Goal: Task Accomplishment & Management: Complete application form

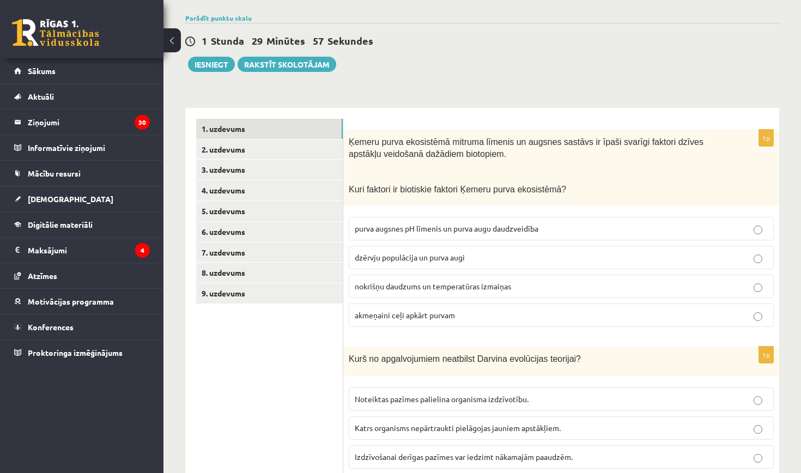
scroll to position [105, 0]
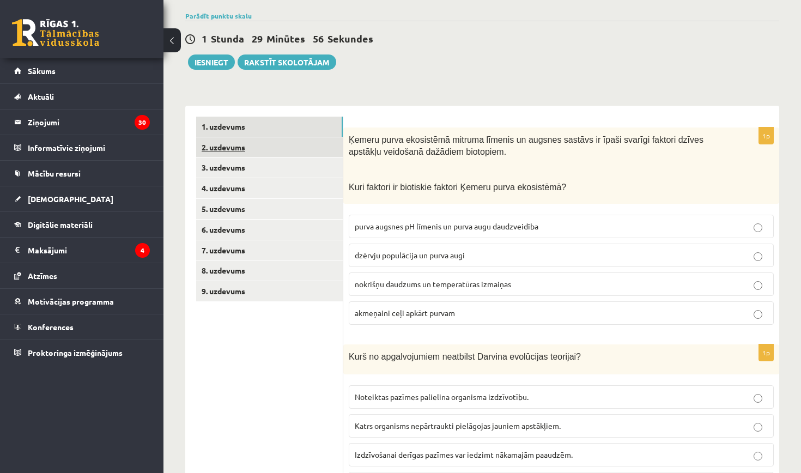
click at [298, 147] on link "2. uzdevums" at bounding box center [269, 147] width 147 height 20
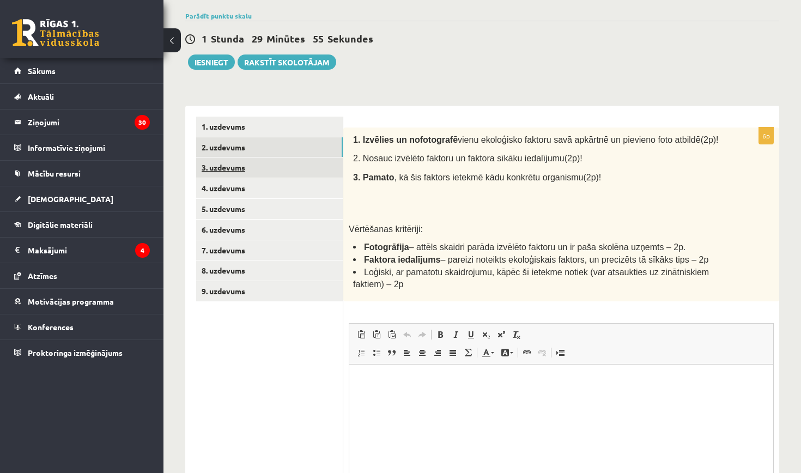
scroll to position [0, 0]
click at [287, 170] on link "3. uzdevums" at bounding box center [269, 168] width 147 height 20
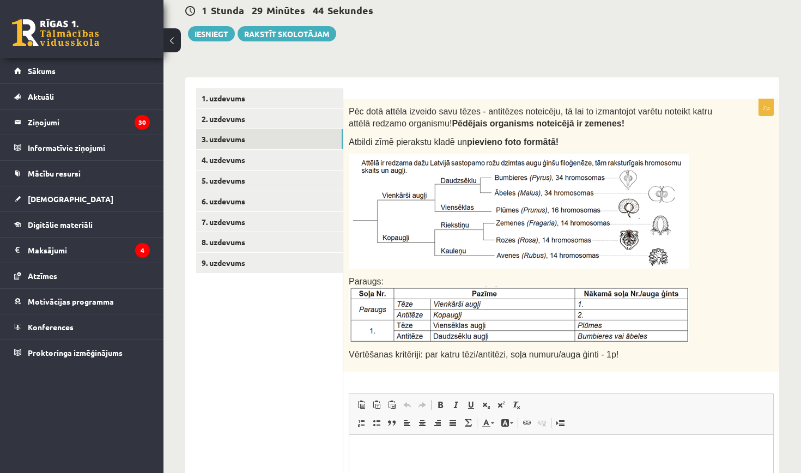
scroll to position [140, 0]
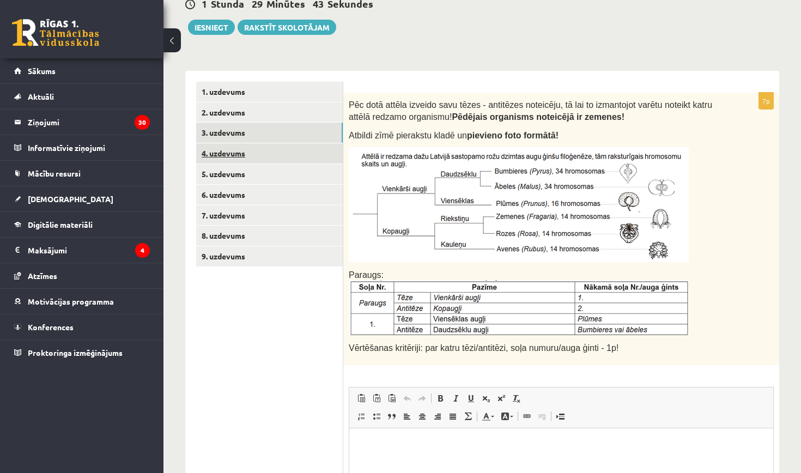
click at [286, 152] on link "4. uzdevums" at bounding box center [269, 153] width 147 height 20
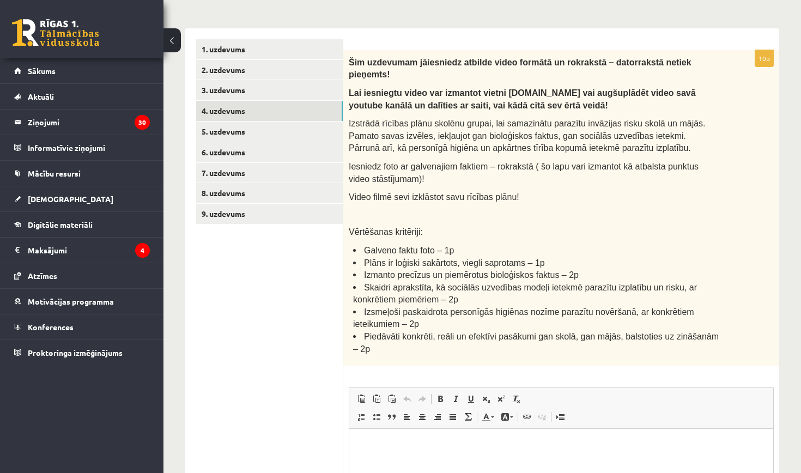
scroll to position [178, 0]
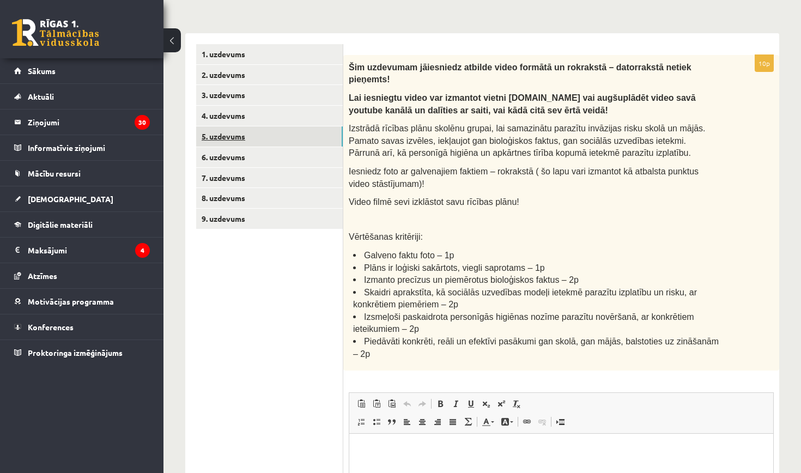
click at [303, 135] on link "5. uzdevums" at bounding box center [269, 136] width 147 height 20
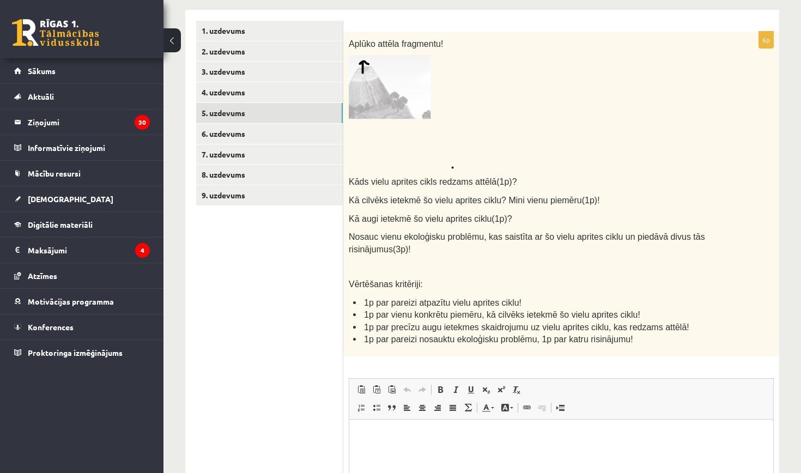
scroll to position [202, 0]
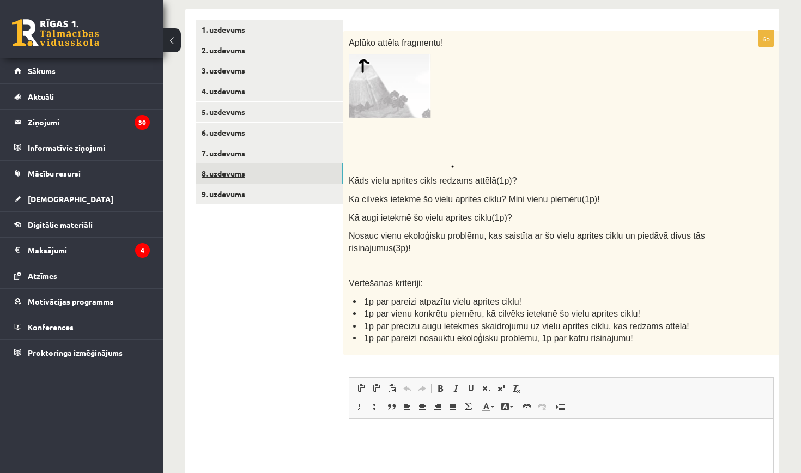
click at [306, 177] on link "8. uzdevums" at bounding box center [269, 174] width 147 height 20
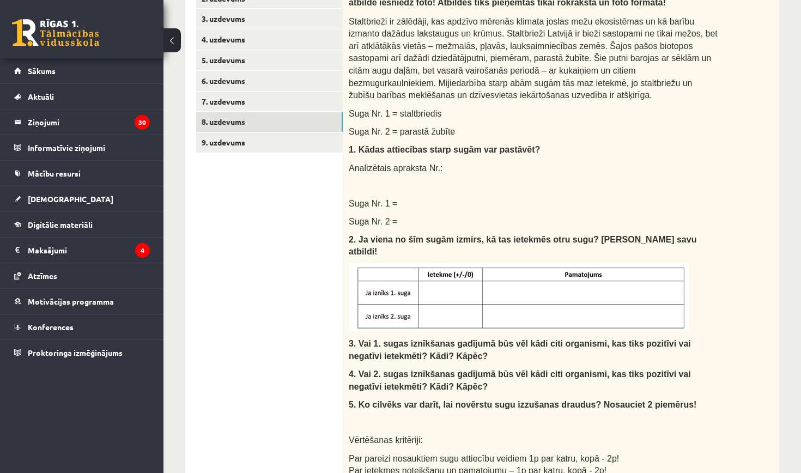
scroll to position [250, 0]
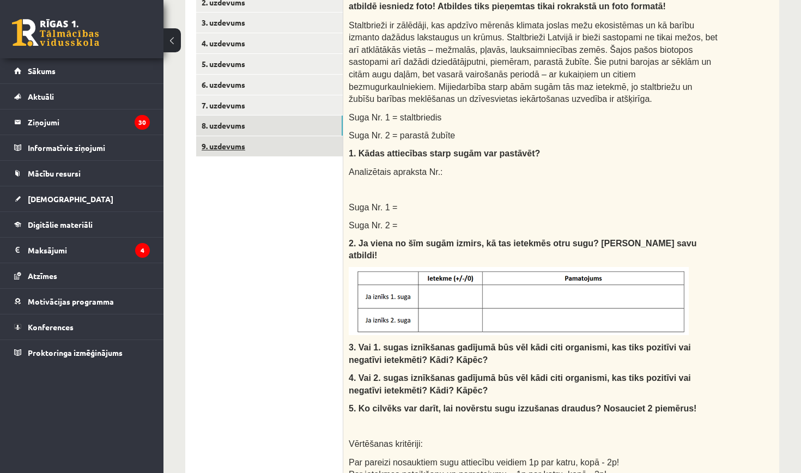
click at [311, 144] on link "9. uzdevums" at bounding box center [269, 146] width 147 height 20
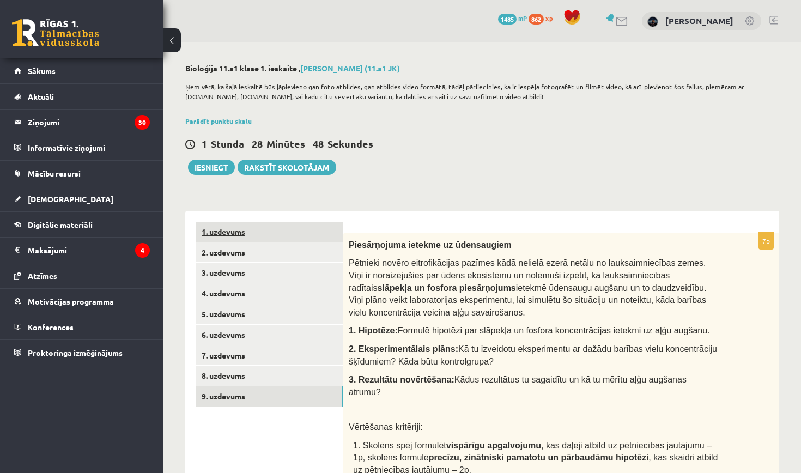
scroll to position [0, 0]
click at [306, 227] on link "1. uzdevums" at bounding box center [269, 232] width 147 height 20
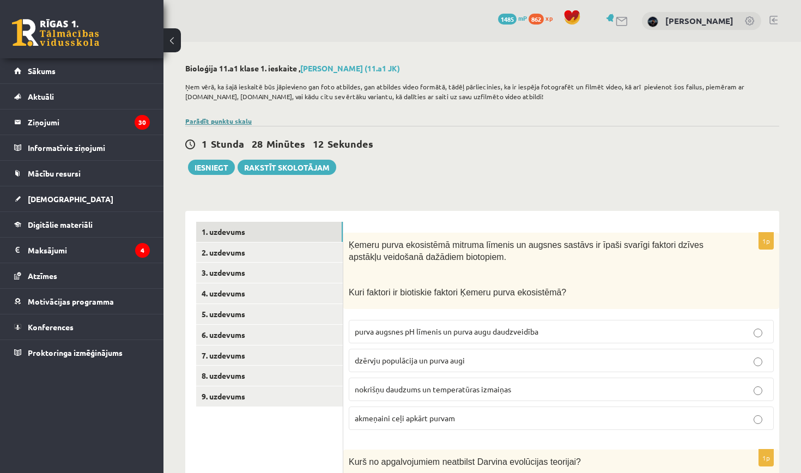
click at [218, 122] on link "Parādīt punktu skalu" at bounding box center [218, 121] width 66 height 9
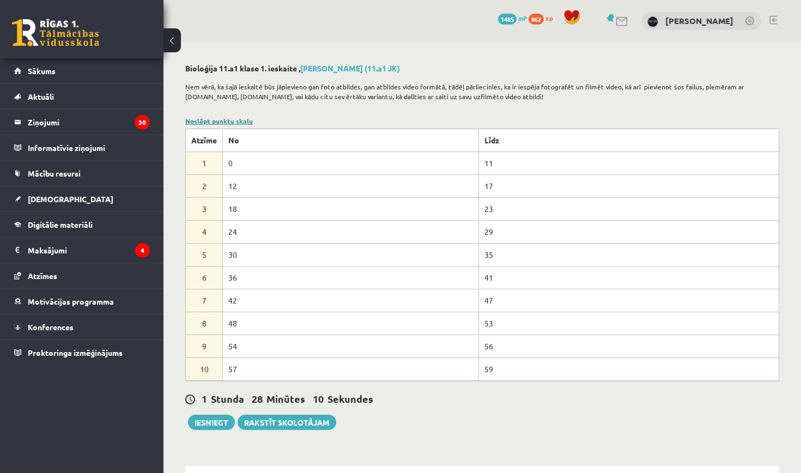
click at [219, 122] on link "Noslēpt punktu skalu" at bounding box center [219, 121] width 68 height 9
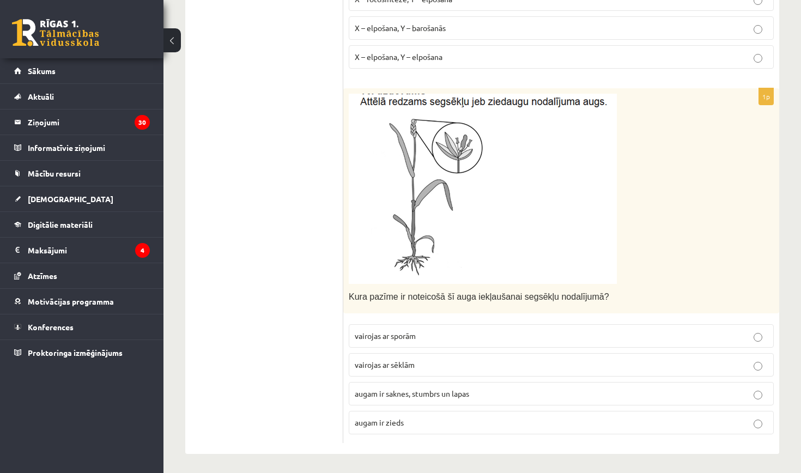
scroll to position [1533, 0]
click at [433, 425] on label "augam ir zieds" at bounding box center [561, 422] width 425 height 23
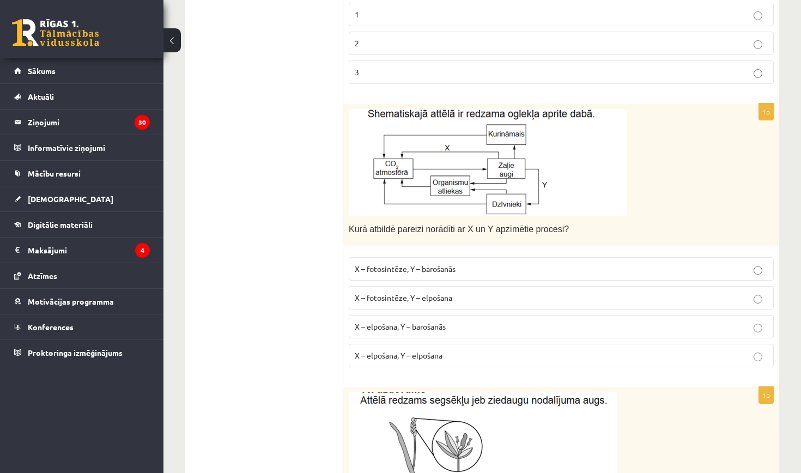
scroll to position [1245, 0]
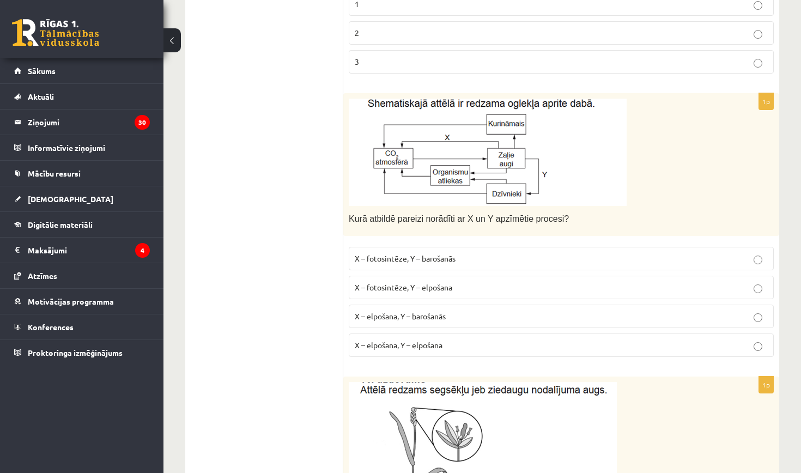
click at [394, 285] on span "X – fotosintēze, Y – elpošana" at bounding box center [404, 287] width 98 height 10
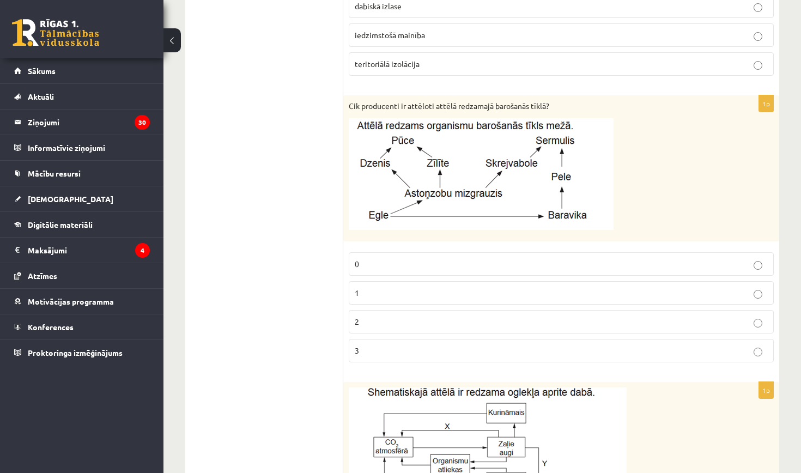
scroll to position [961, 0]
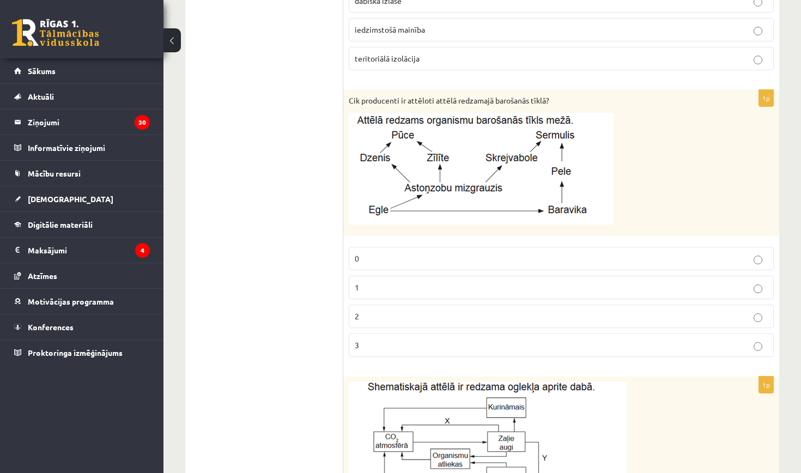
click at [499, 282] on p "1" at bounding box center [561, 287] width 413 height 11
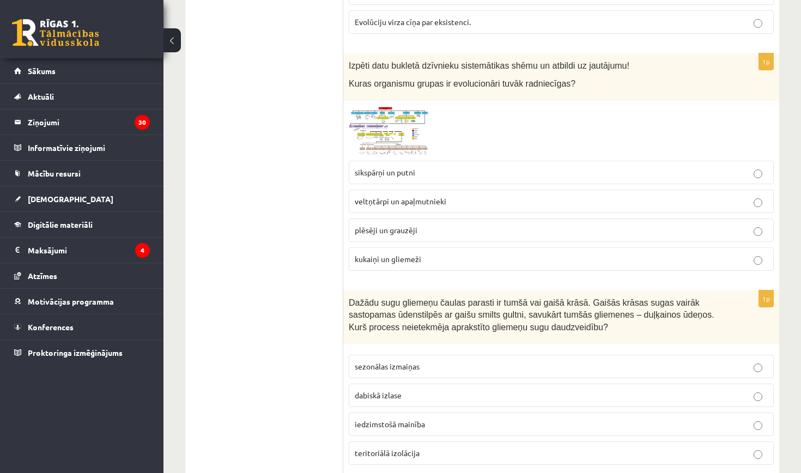
scroll to position [561, 0]
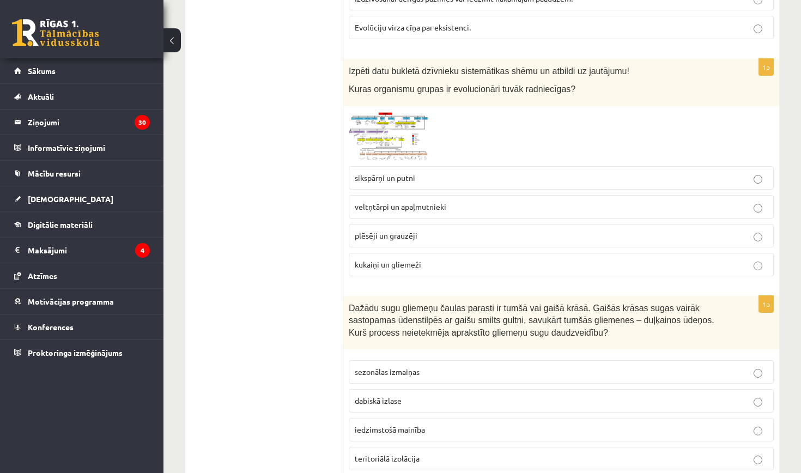
click at [412, 129] on img at bounding box center [390, 136] width 82 height 49
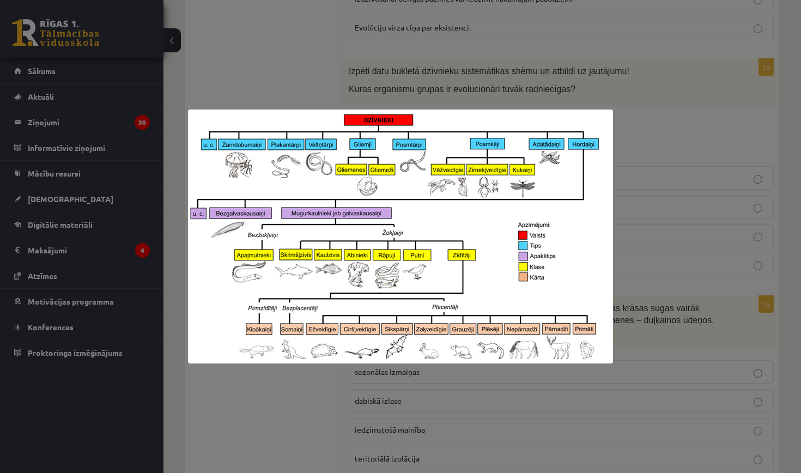
click at [313, 82] on div at bounding box center [400, 236] width 801 height 473
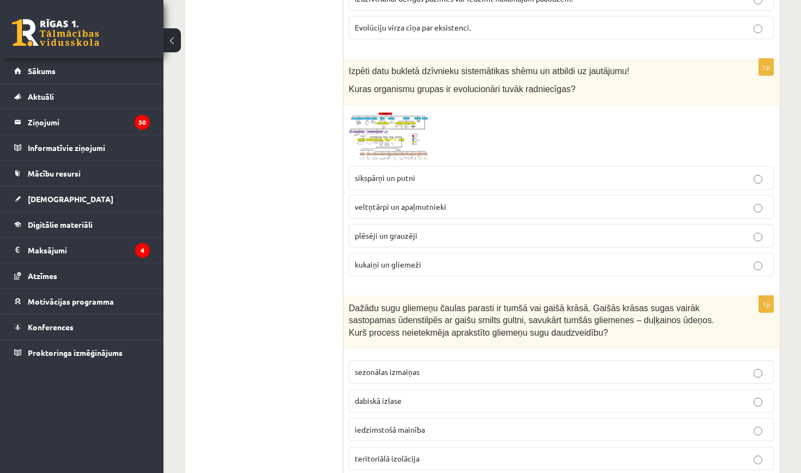
click at [422, 141] on img at bounding box center [390, 136] width 82 height 49
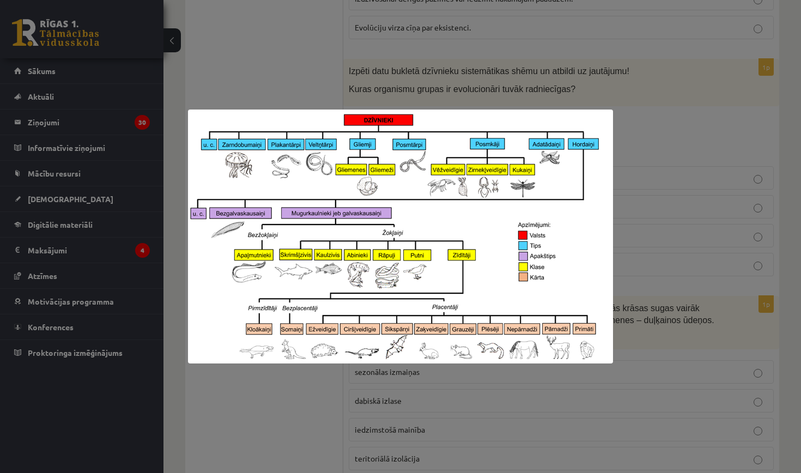
click at [331, 88] on div at bounding box center [400, 236] width 801 height 473
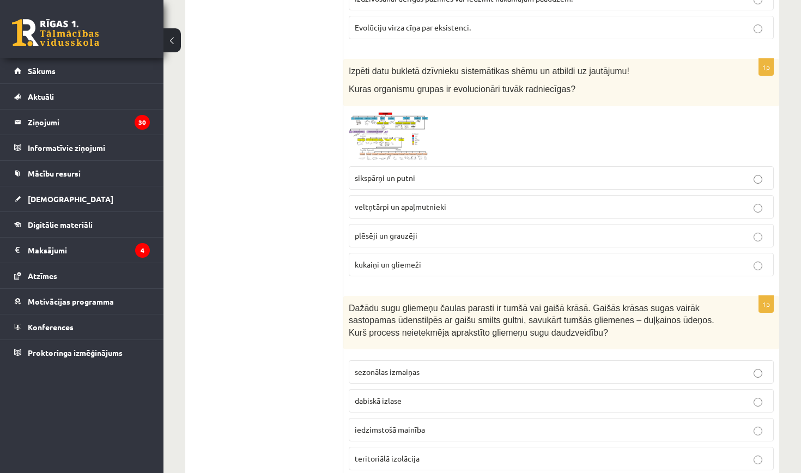
click at [401, 140] on img at bounding box center [390, 136] width 82 height 49
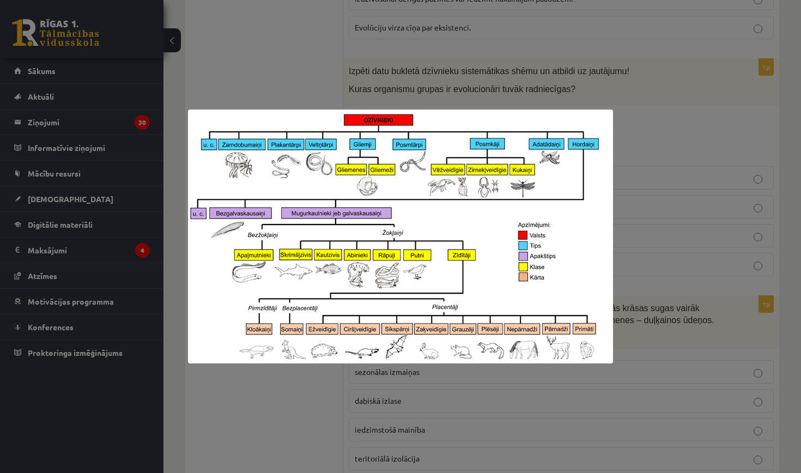
click at [328, 113] on img at bounding box center [400, 237] width 425 height 254
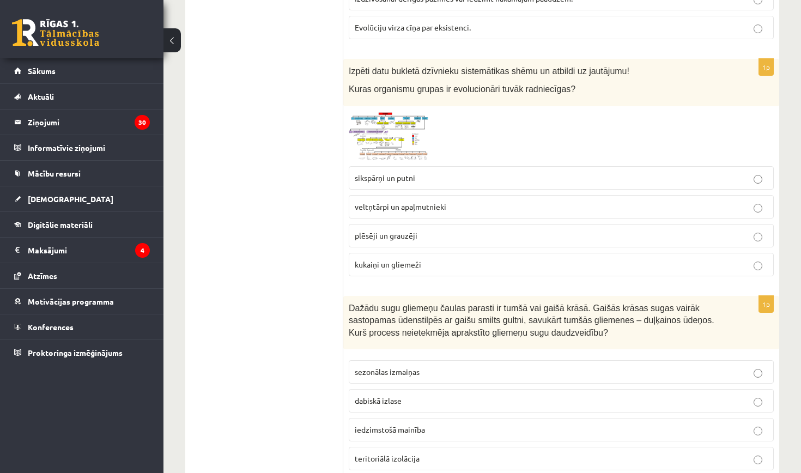
click at [435, 230] on p "plēsēji un grauzēji" at bounding box center [561, 235] width 413 height 11
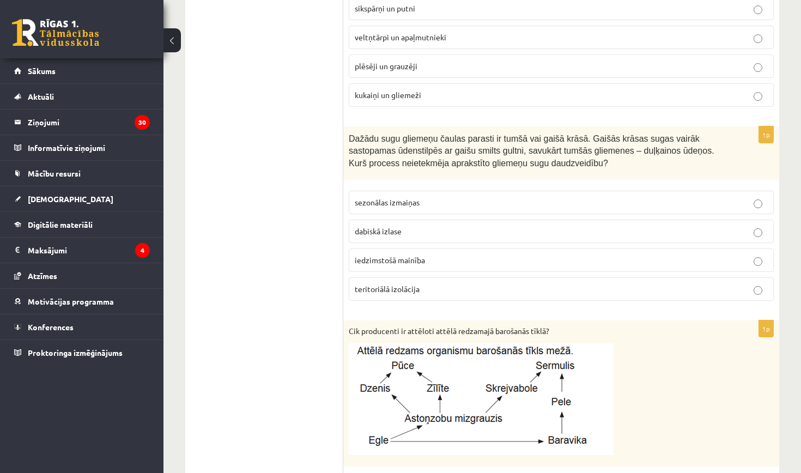
scroll to position [733, 0]
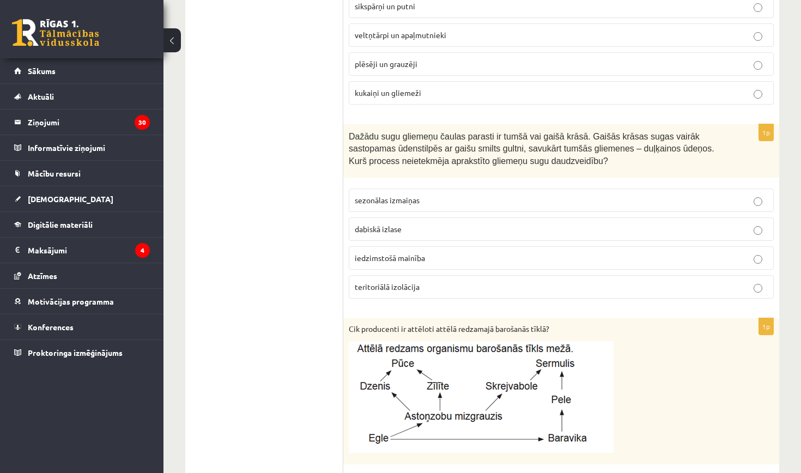
click at [400, 93] on span "kukaiņi un gliemeži" at bounding box center [388, 93] width 66 height 10
click at [415, 199] on span "sezonālas izmaiņas" at bounding box center [387, 200] width 65 height 10
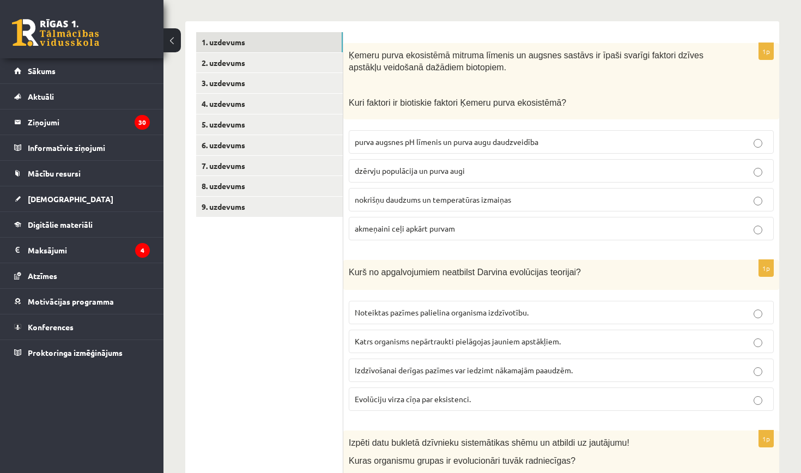
scroll to position [185, 0]
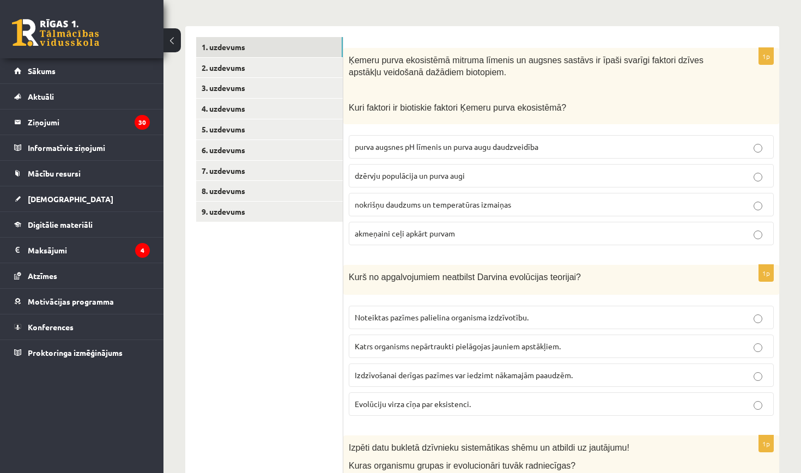
click at [385, 172] on span "dzērvju populācija un purva augi" at bounding box center [410, 176] width 110 height 10
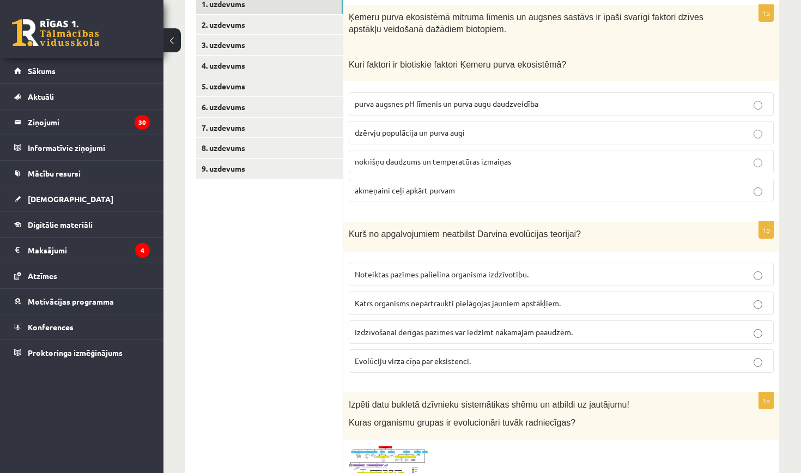
scroll to position [246, 0]
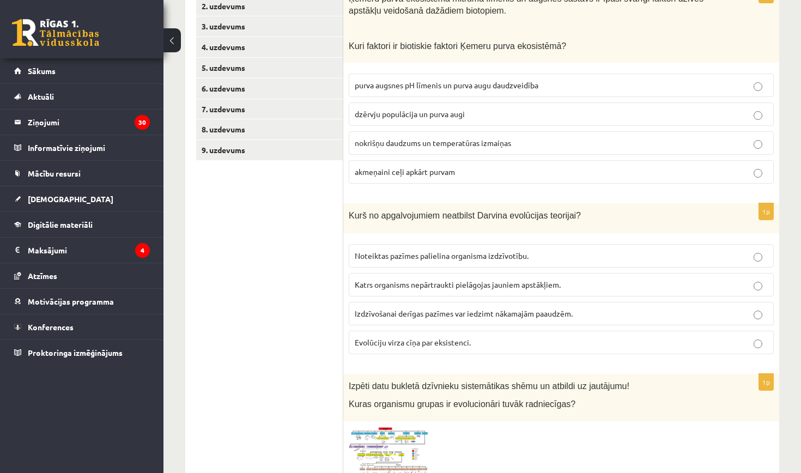
click at [402, 285] on span "Katrs organisms nepārtraukti pielāgojas jauniem apstākļiem." at bounding box center [458, 285] width 206 height 10
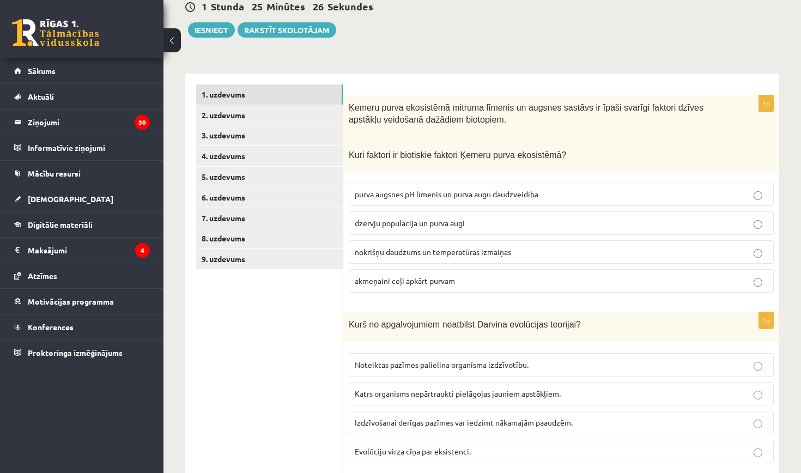
scroll to position [129, 0]
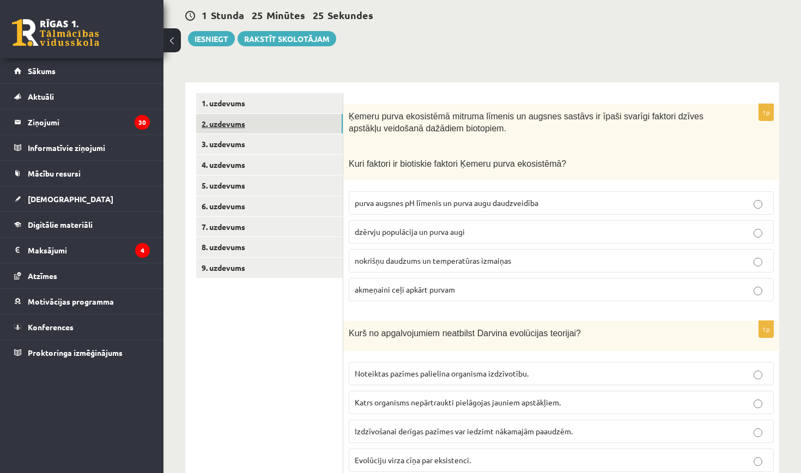
click at [309, 123] on link "2. uzdevums" at bounding box center [269, 124] width 147 height 20
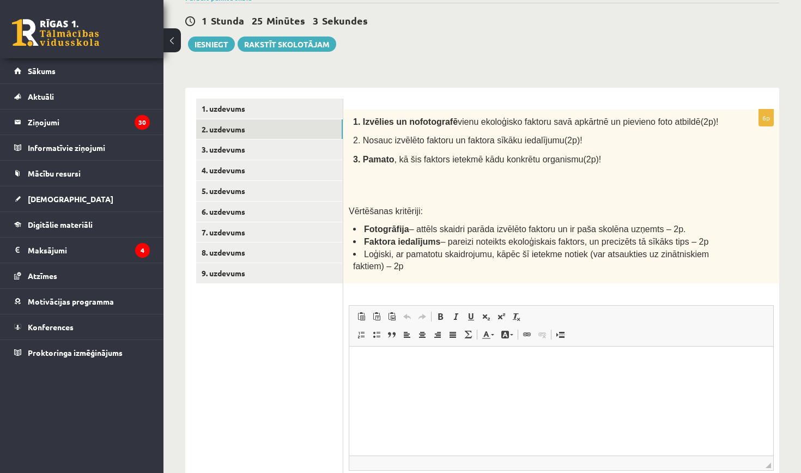
scroll to position [117, 0]
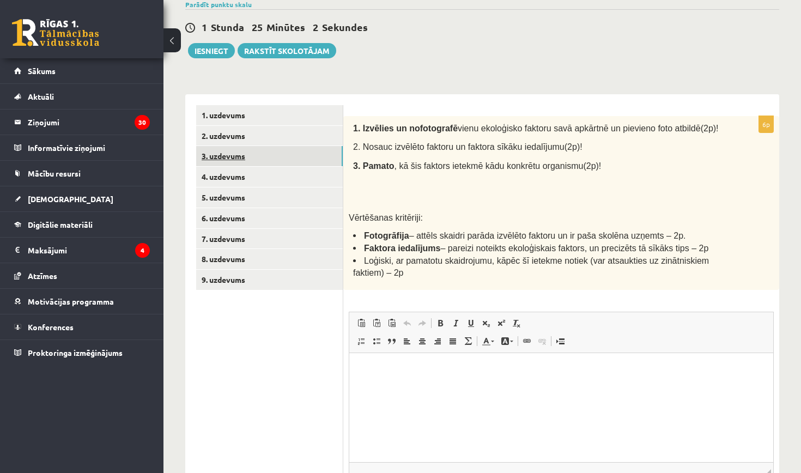
click at [270, 159] on link "3. uzdevums" at bounding box center [269, 156] width 147 height 20
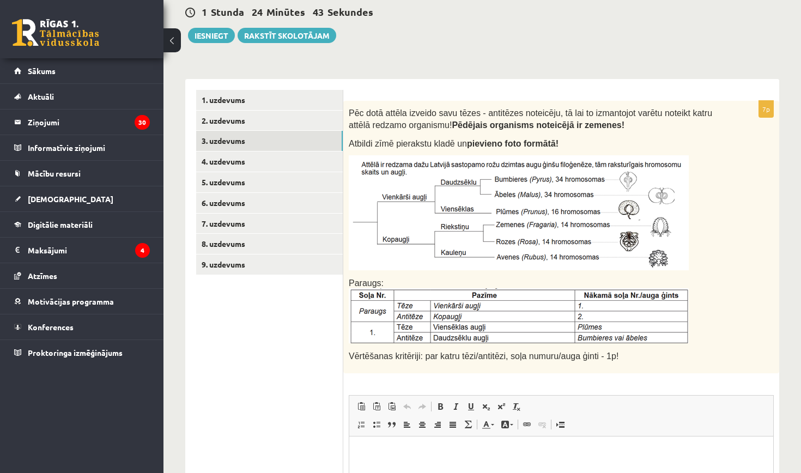
scroll to position [128, 0]
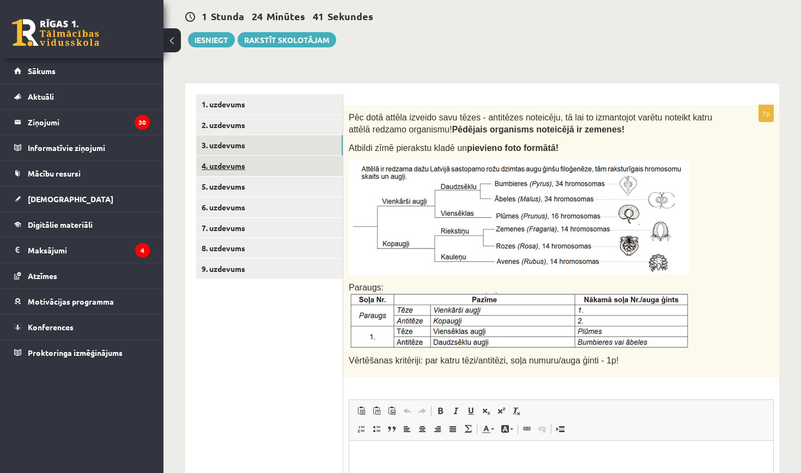
click at [275, 160] on link "4. uzdevums" at bounding box center [269, 166] width 147 height 20
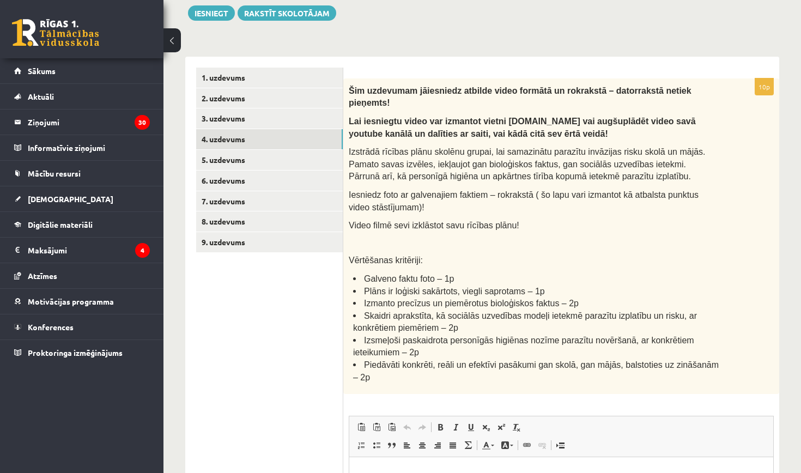
scroll to position [155, 0]
click at [270, 160] on link "5. uzdevums" at bounding box center [269, 159] width 147 height 20
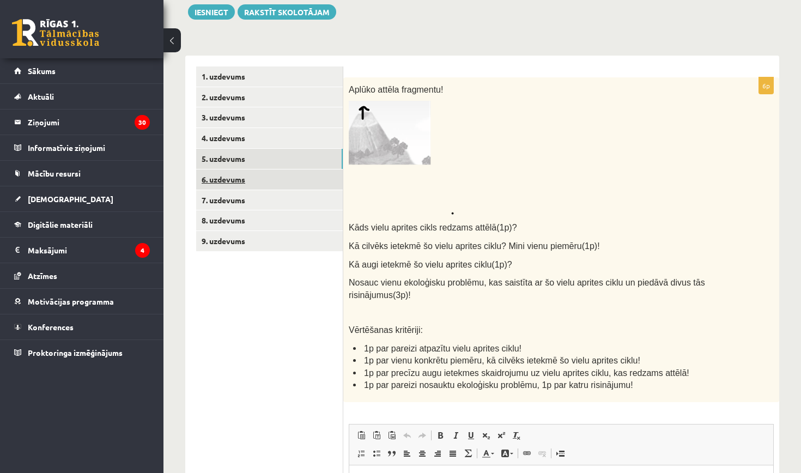
scroll to position [0, 0]
click at [403, 161] on img at bounding box center [401, 158] width 105 height 114
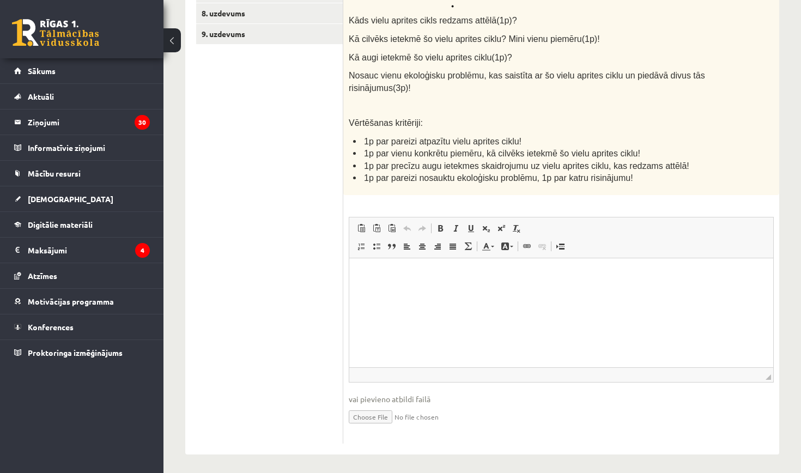
scroll to position [362, 0]
click at [439, 280] on html at bounding box center [561, 274] width 424 height 33
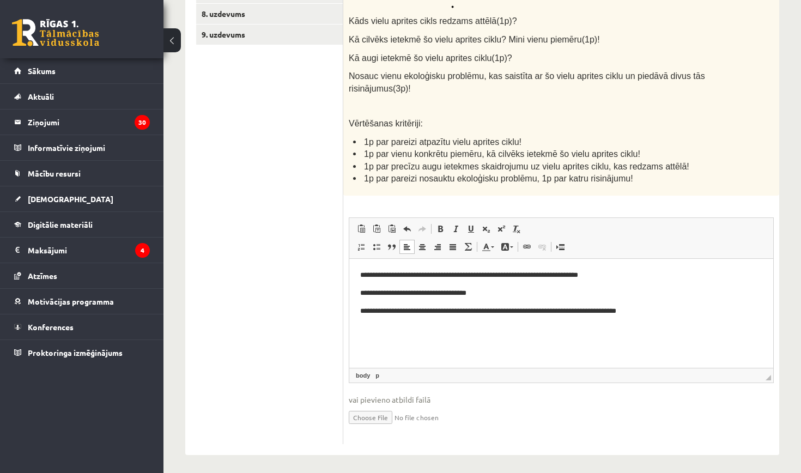
click at [544, 312] on p "**********" at bounding box center [561, 310] width 402 height 11
click at [667, 313] on p "**********" at bounding box center [561, 310] width 402 height 11
click at [492, 294] on p "**********" at bounding box center [561, 292] width 402 height 11
click at [687, 311] on p "**********" at bounding box center [561, 310] width 402 height 11
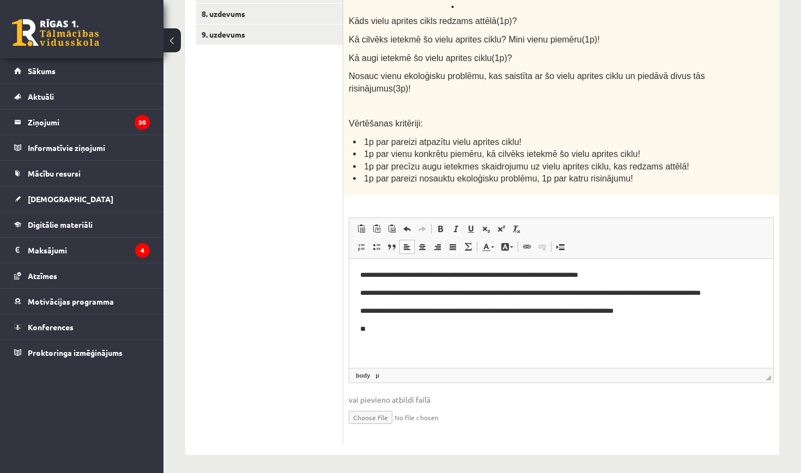
click at [384, 330] on p "**" at bounding box center [561, 328] width 402 height 11
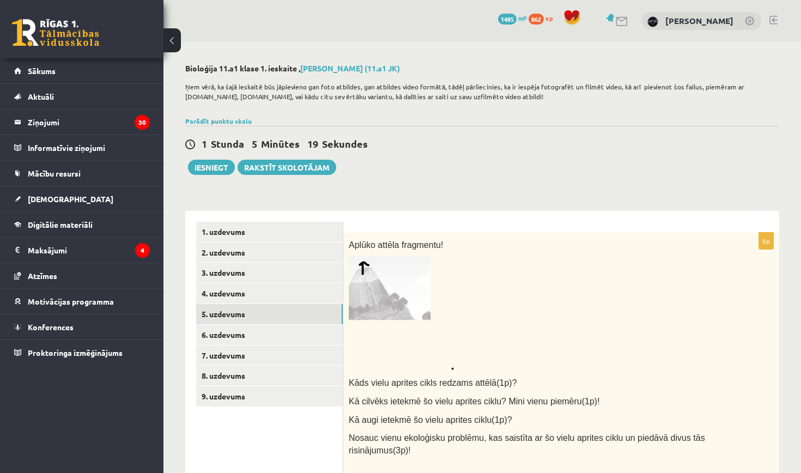
scroll to position [0, 0]
click at [301, 296] on link "4. uzdevums" at bounding box center [269, 293] width 147 height 20
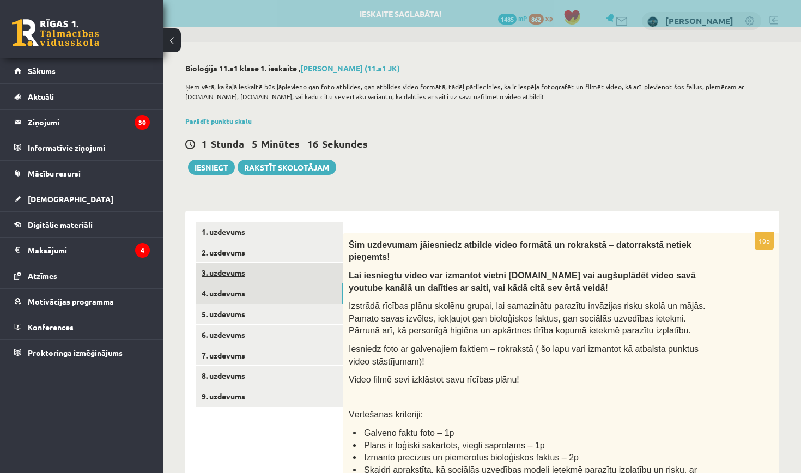
click at [313, 273] on link "3. uzdevums" at bounding box center [269, 273] width 147 height 20
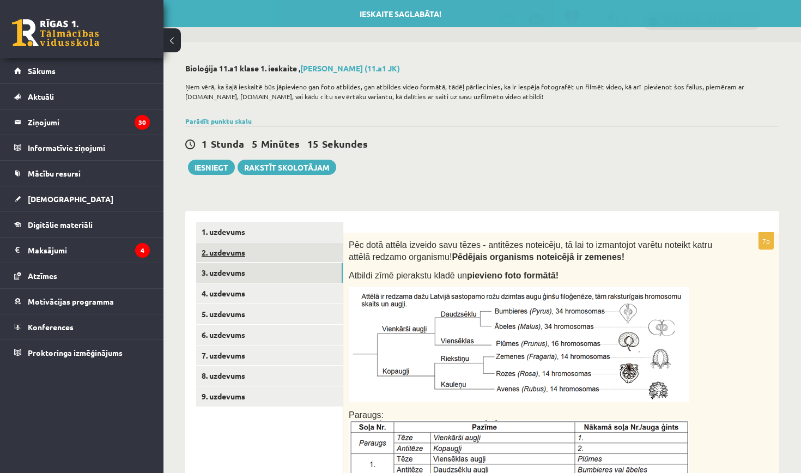
click at [321, 256] on link "2. uzdevums" at bounding box center [269, 253] width 147 height 20
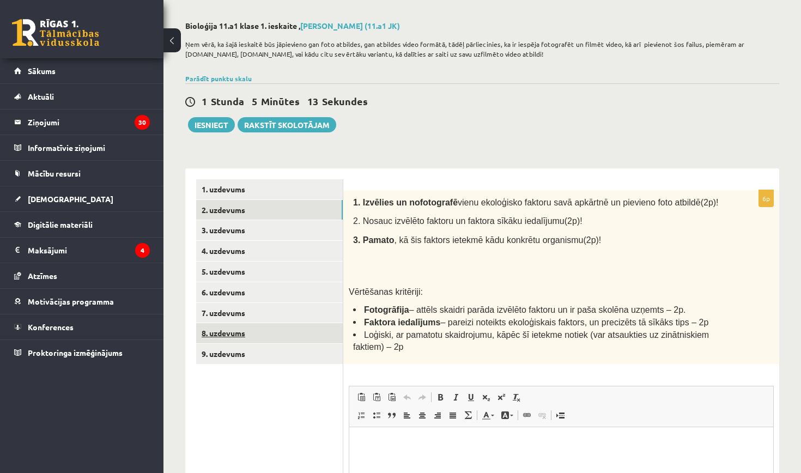
scroll to position [76, 0]
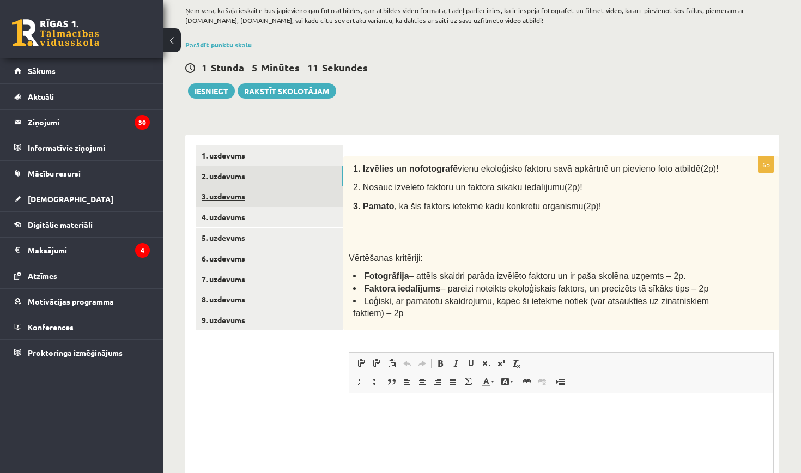
click at [325, 192] on link "3. uzdevums" at bounding box center [269, 196] width 147 height 20
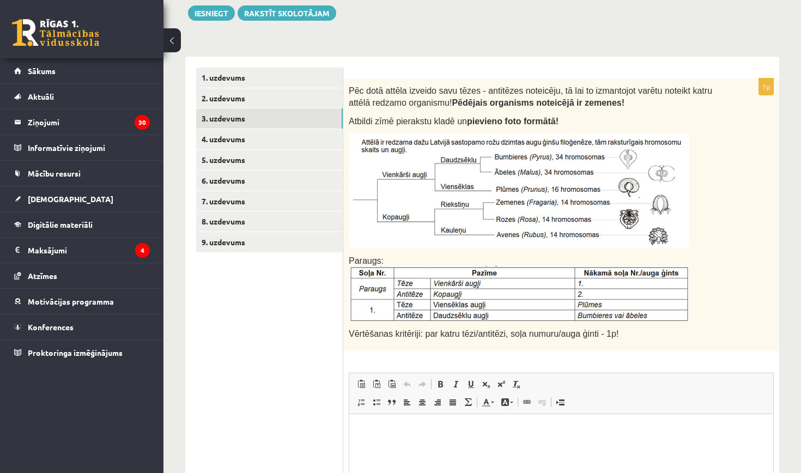
scroll to position [0, 0]
click at [314, 165] on link "5. uzdevums" at bounding box center [269, 160] width 147 height 20
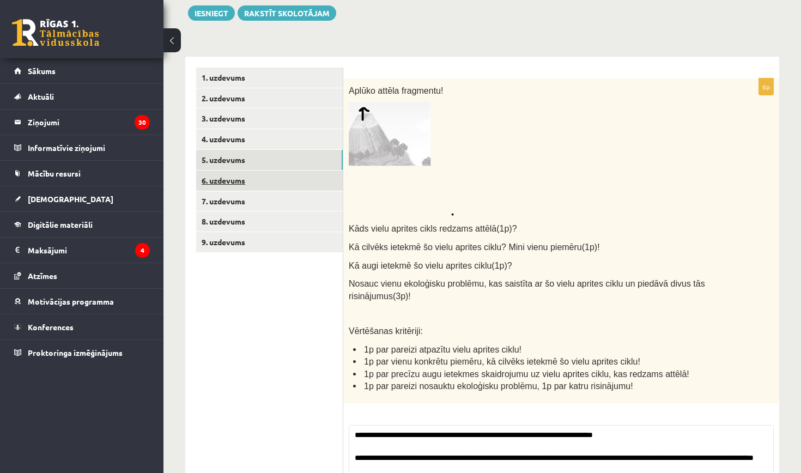
click at [320, 181] on link "6. uzdevums" at bounding box center [269, 181] width 147 height 20
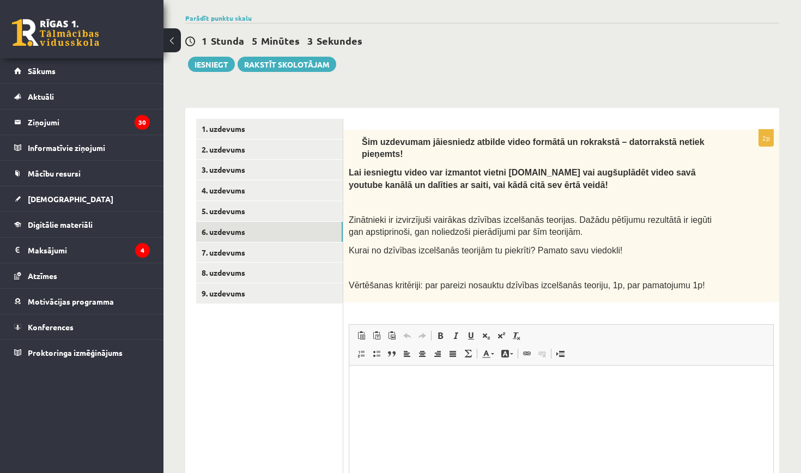
scroll to position [102, 0]
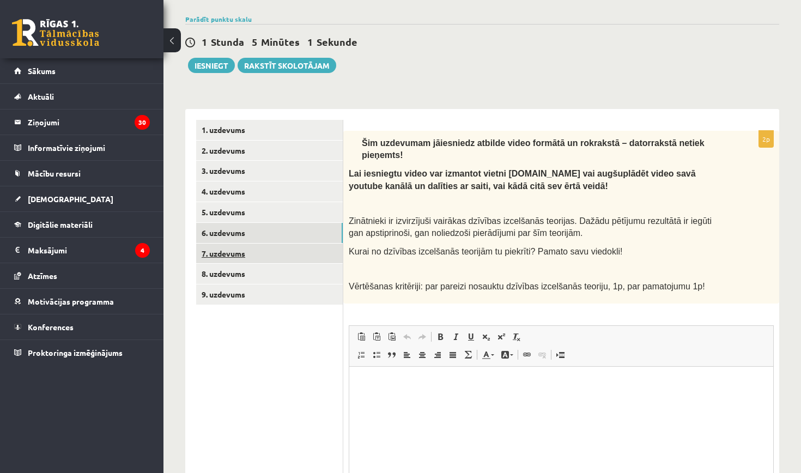
click at [327, 255] on link "7. uzdevums" at bounding box center [269, 254] width 147 height 20
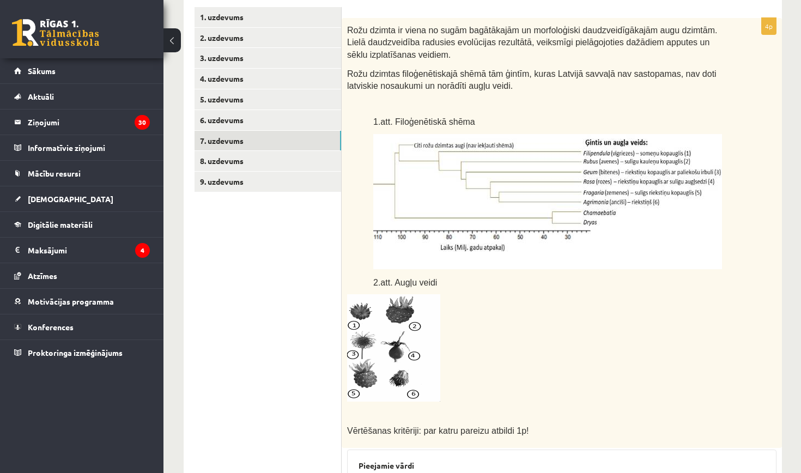
scroll to position [156, 2]
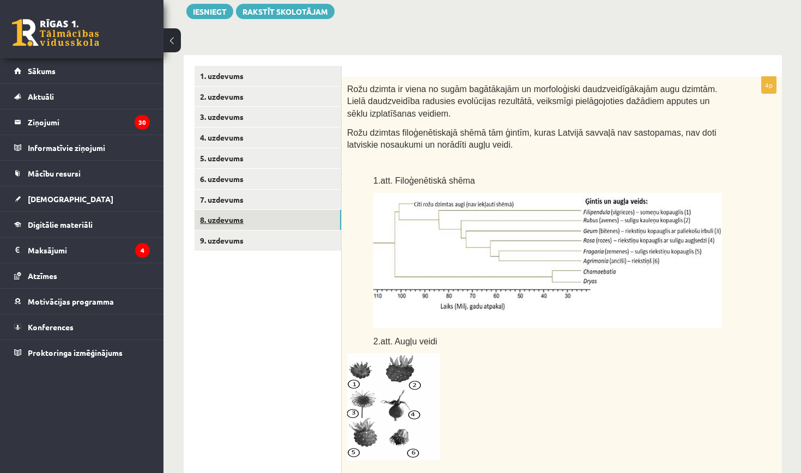
click at [283, 215] on link "8. uzdevums" at bounding box center [268, 220] width 147 height 20
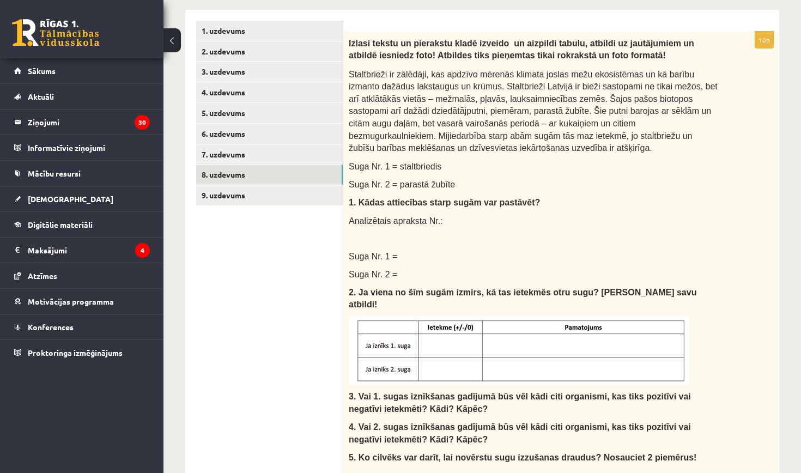
scroll to position [223, 0]
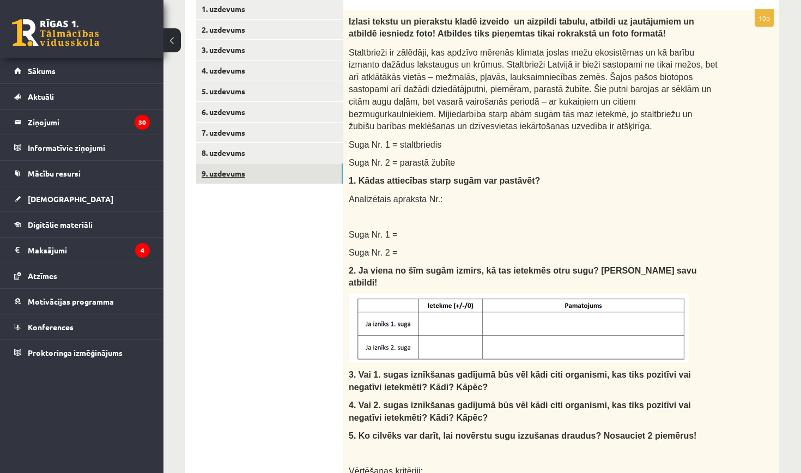
click at [285, 164] on link "9. uzdevums" at bounding box center [269, 174] width 147 height 20
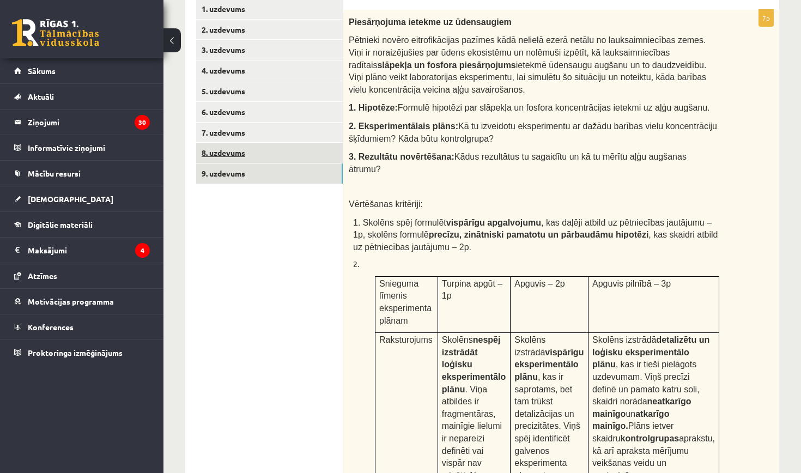
click at [285, 154] on link "8. uzdevums" at bounding box center [269, 153] width 147 height 20
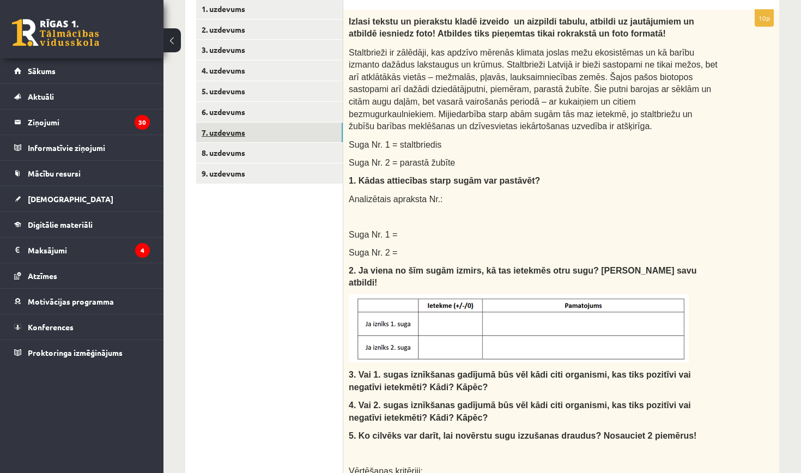
click at [285, 134] on link "7. uzdevums" at bounding box center [269, 133] width 147 height 20
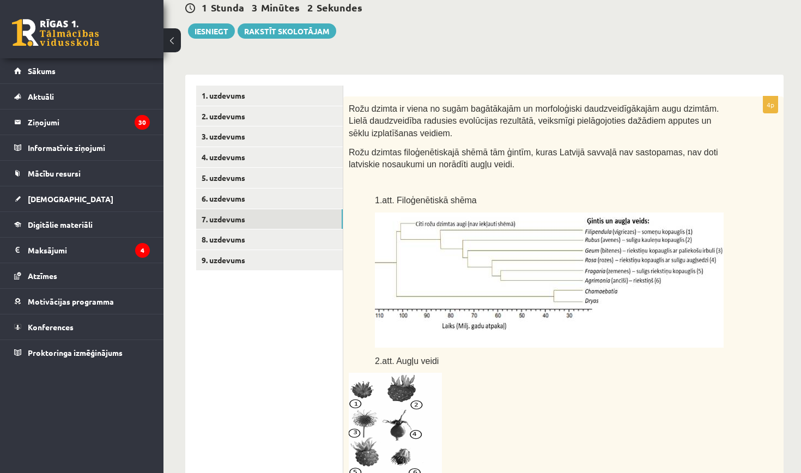
scroll to position [90, 0]
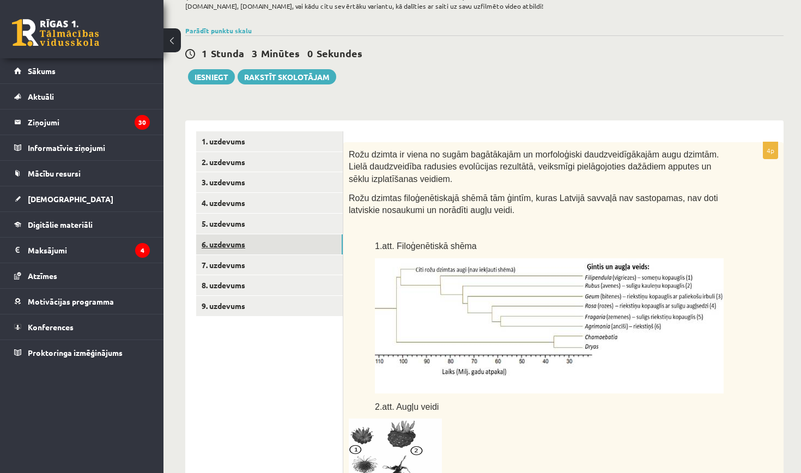
click at [313, 246] on link "6. uzdevums" at bounding box center [269, 244] width 147 height 20
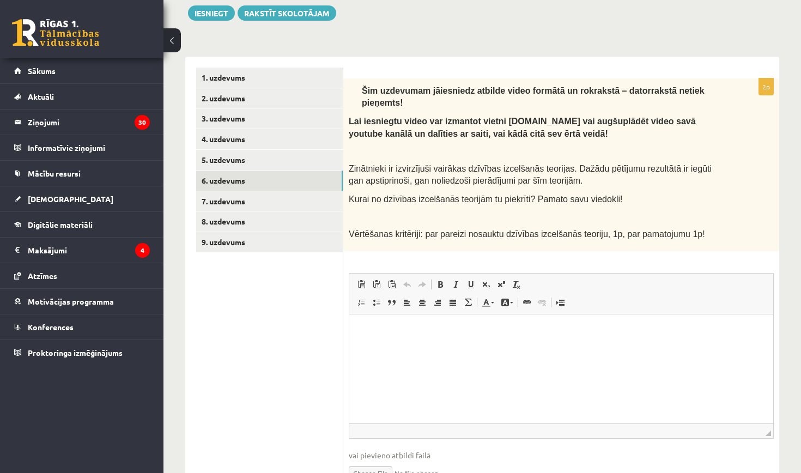
scroll to position [156, 0]
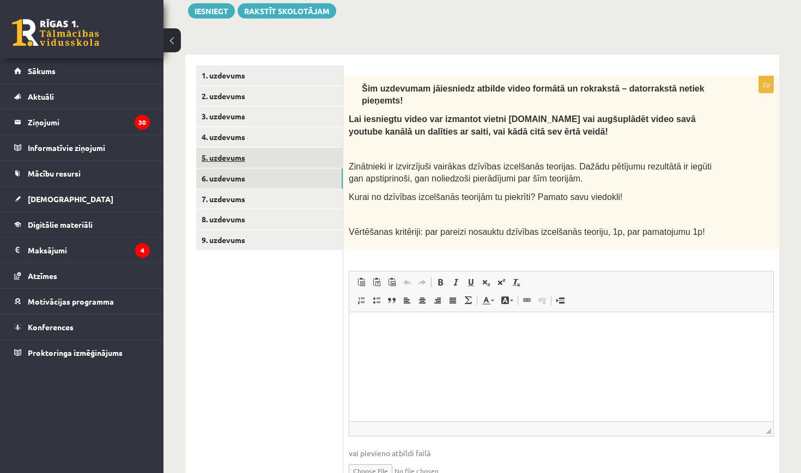
click at [310, 153] on link "5. uzdevums" at bounding box center [269, 158] width 147 height 20
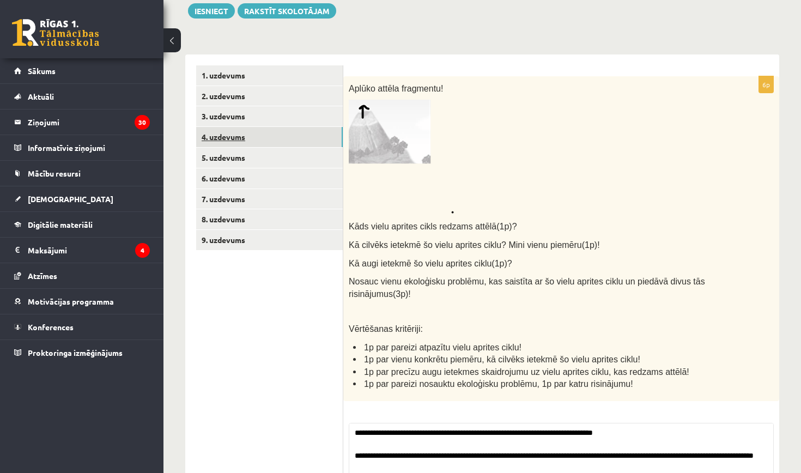
click at [312, 140] on link "4. uzdevums" at bounding box center [269, 137] width 147 height 20
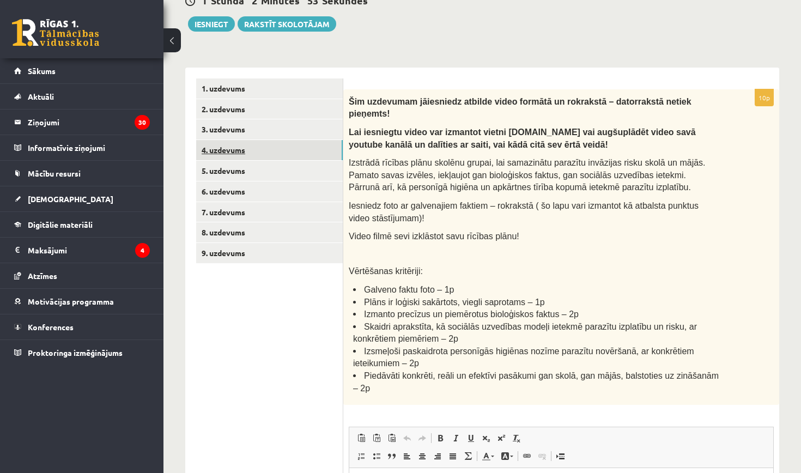
scroll to position [0, 0]
click at [289, 134] on link "3. uzdevums" at bounding box center [269, 129] width 147 height 20
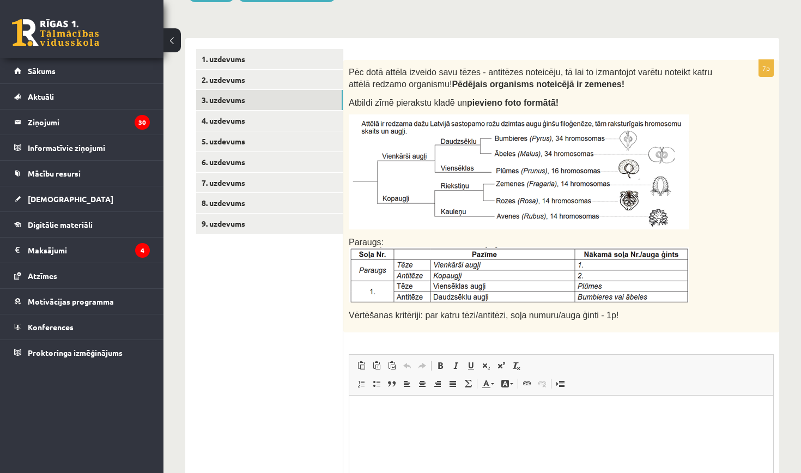
scroll to position [171, 0]
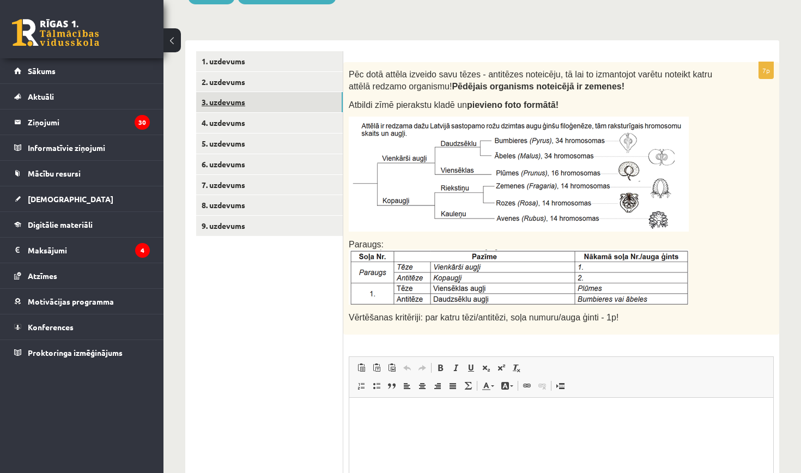
click at [318, 92] on link "3. uzdevums" at bounding box center [269, 102] width 147 height 20
click at [318, 89] on link "2. uzdevums" at bounding box center [269, 82] width 147 height 20
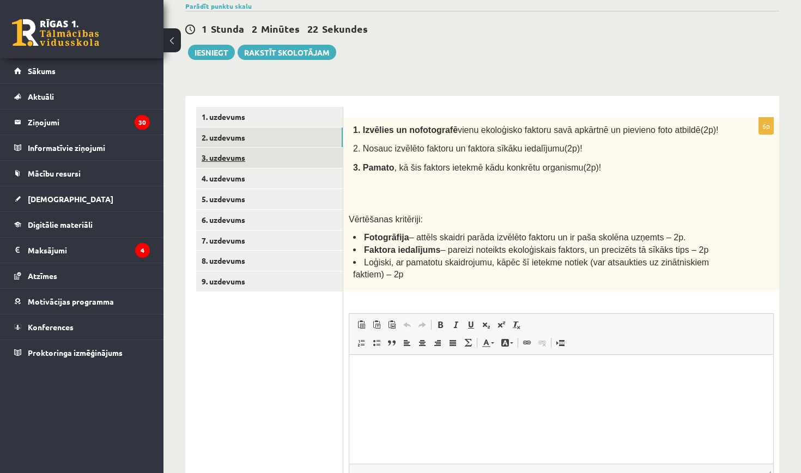
scroll to position [0, 0]
click at [314, 159] on link "3. uzdevums" at bounding box center [269, 158] width 147 height 20
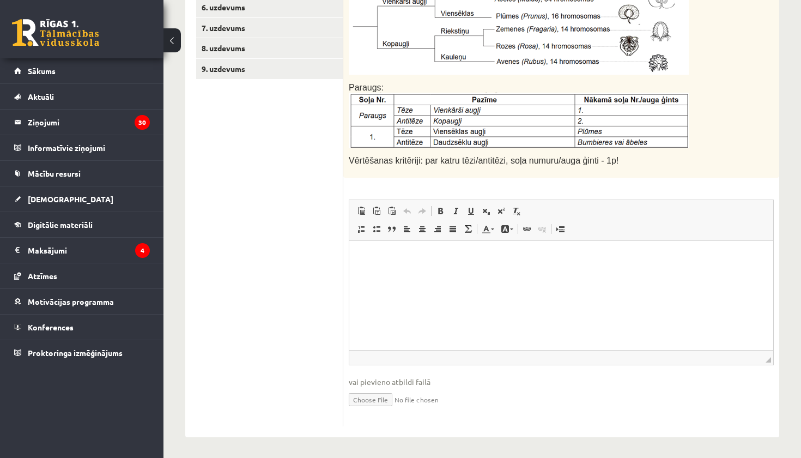
scroll to position [327, 0]
click at [374, 394] on input "file" at bounding box center [561, 399] width 425 height 22
type input "**********"
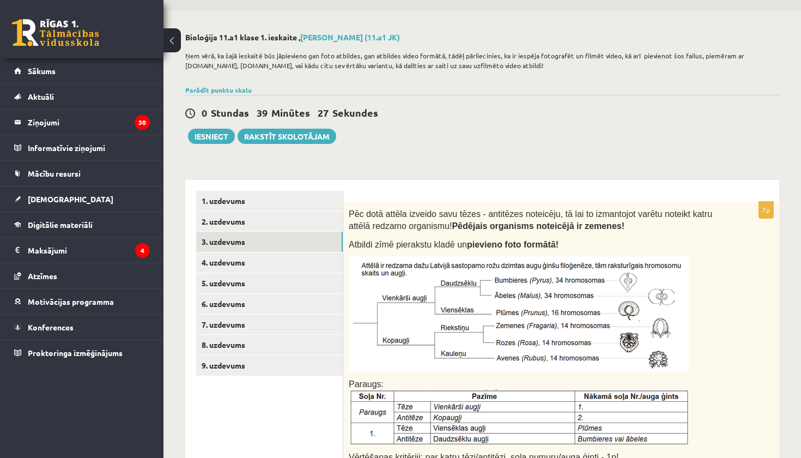
scroll to position [5, 0]
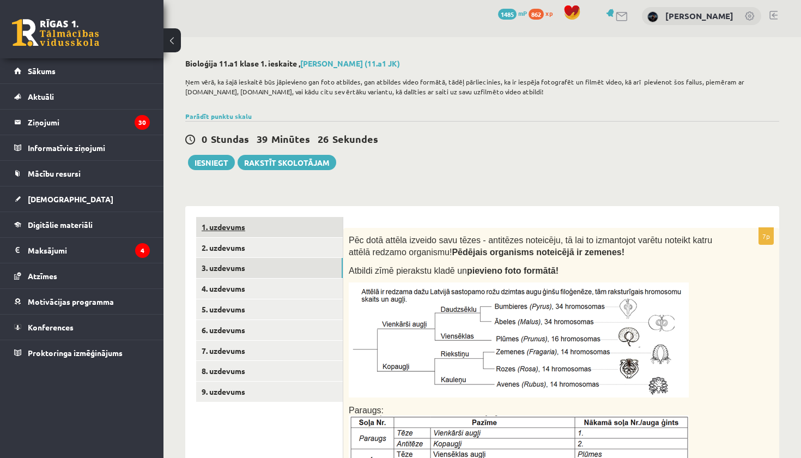
click at [332, 227] on link "1. uzdevums" at bounding box center [269, 227] width 147 height 20
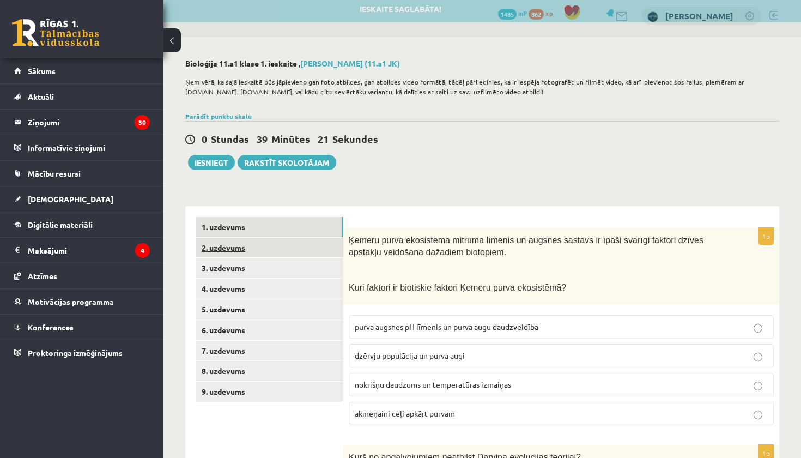
click at [316, 250] on link "2. uzdevums" at bounding box center [269, 248] width 147 height 20
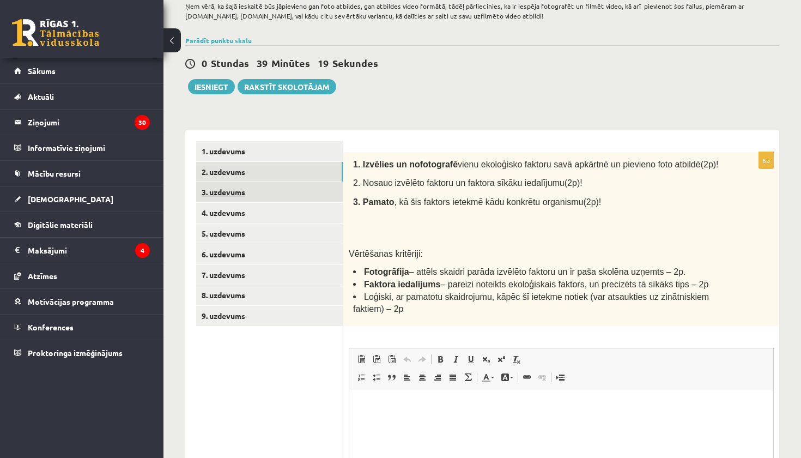
scroll to position [0, 0]
click at [319, 197] on link "3. uzdevums" at bounding box center [269, 192] width 147 height 20
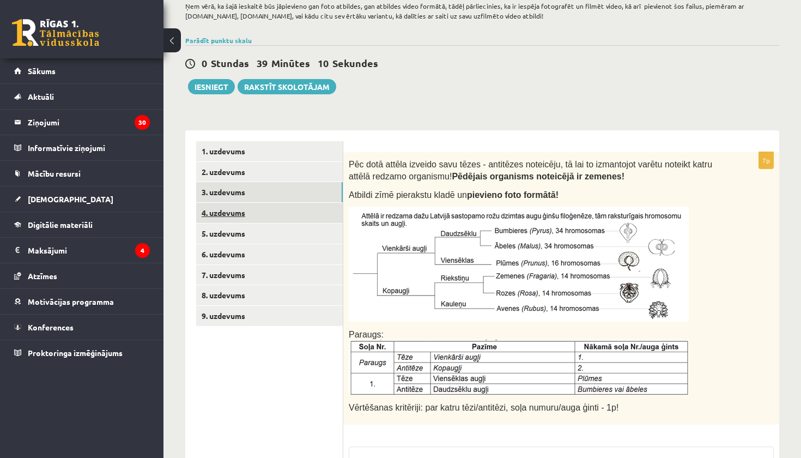
click at [324, 209] on link "4. uzdevums" at bounding box center [269, 213] width 147 height 20
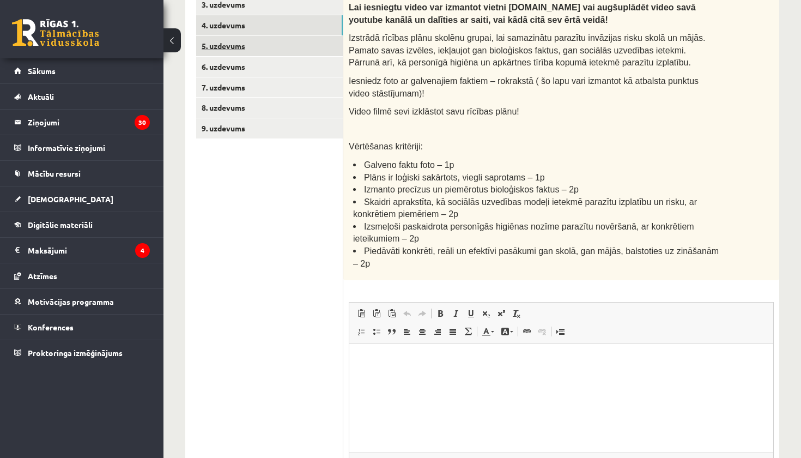
scroll to position [271, 0]
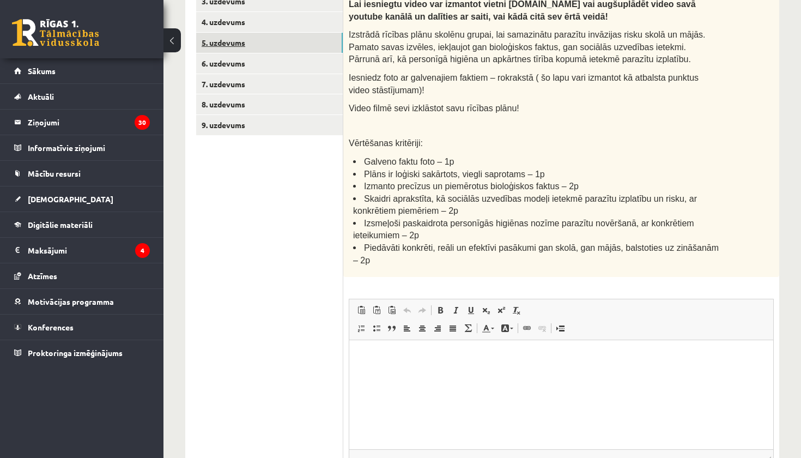
click at [336, 35] on link "5. uzdevums" at bounding box center [269, 43] width 147 height 20
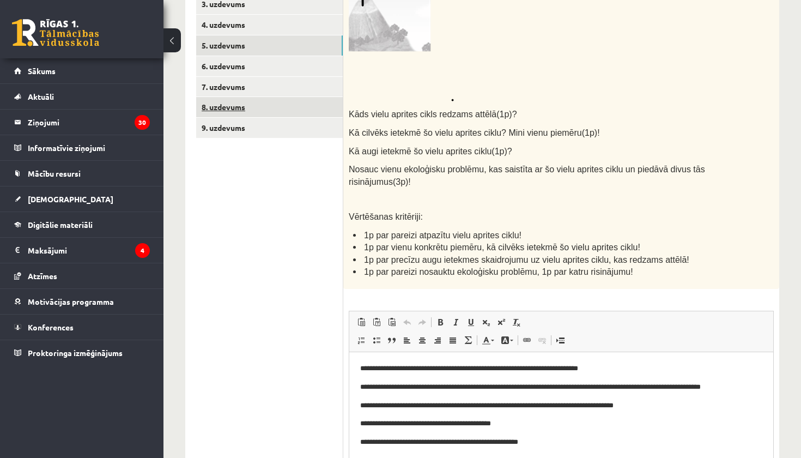
scroll to position [0, 0]
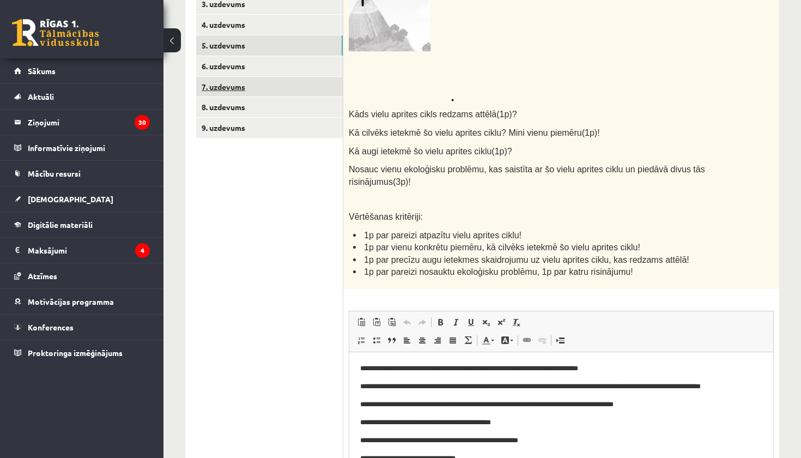
click at [316, 77] on link "7. uzdevums" at bounding box center [269, 87] width 147 height 20
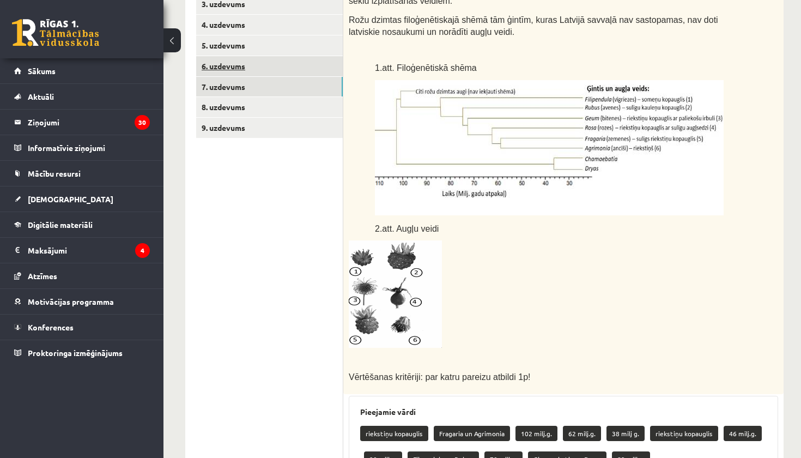
click at [313, 64] on link "6. uzdevums" at bounding box center [269, 66] width 147 height 20
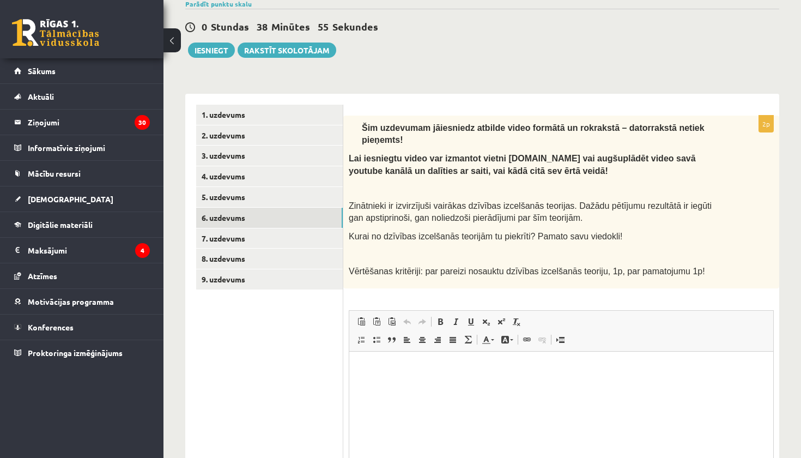
scroll to position [144, 0]
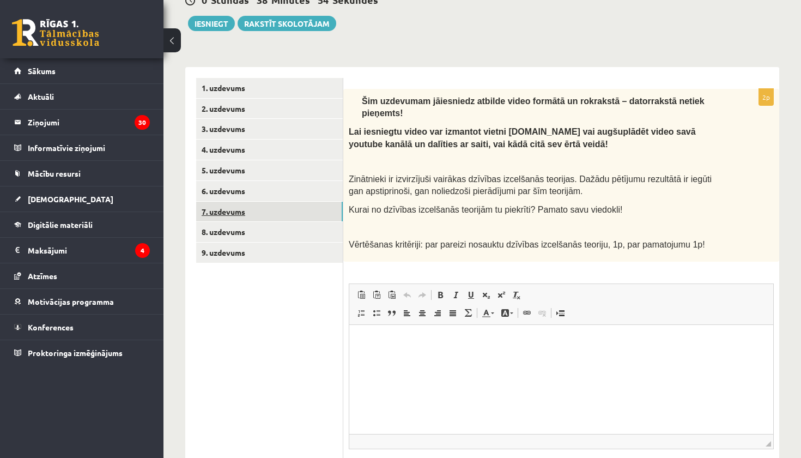
click at [324, 211] on link "7. uzdevums" at bounding box center [269, 212] width 147 height 20
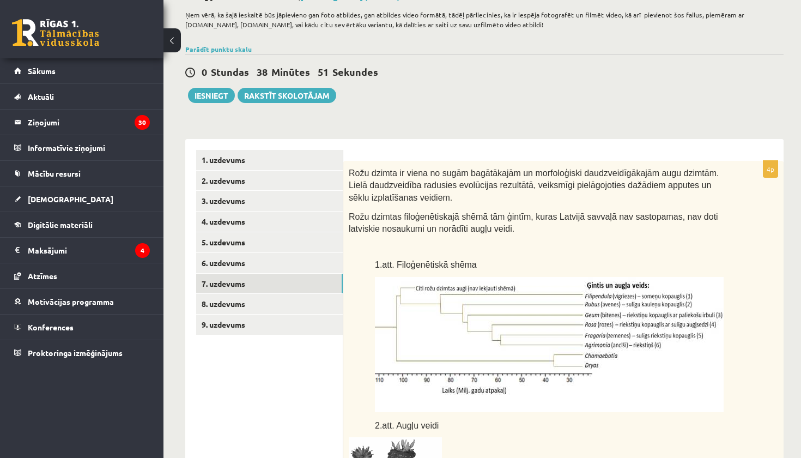
scroll to position [83, 0]
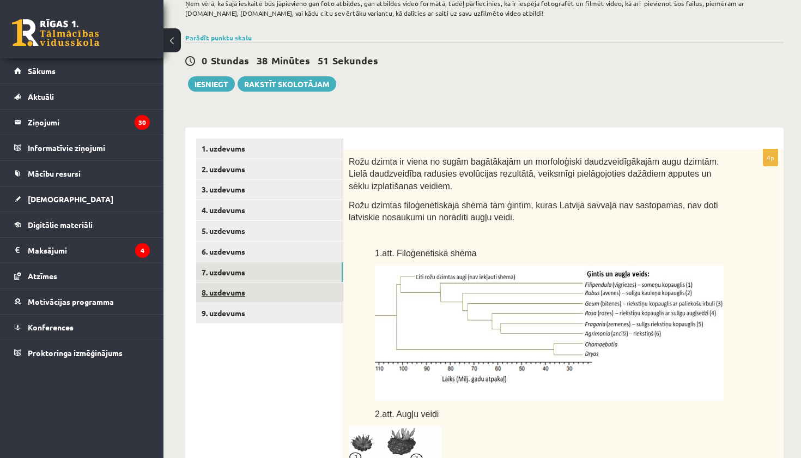
click at [281, 290] on link "8. uzdevums" at bounding box center [269, 292] width 147 height 20
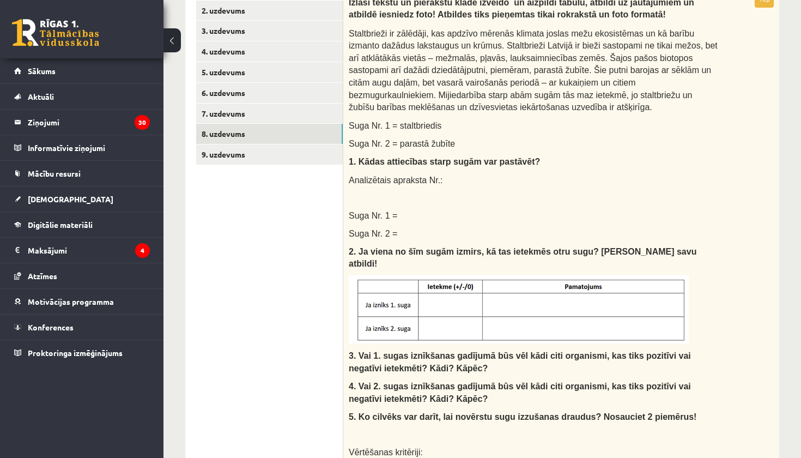
scroll to position [209, 0]
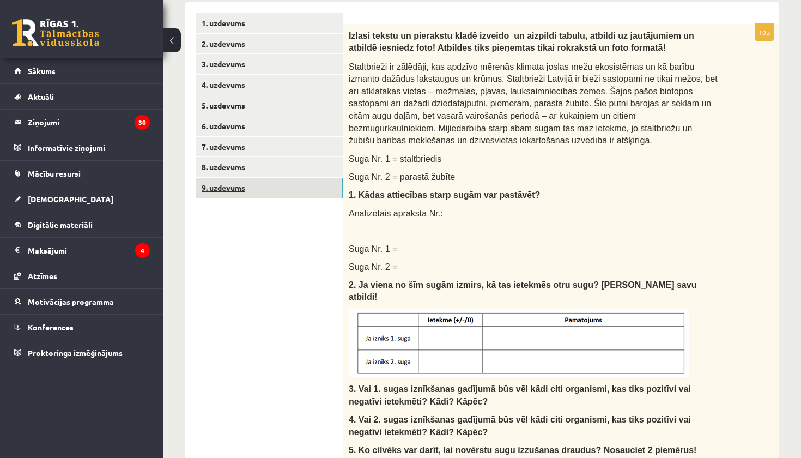
click at [315, 185] on link "9. uzdevums" at bounding box center [269, 188] width 147 height 20
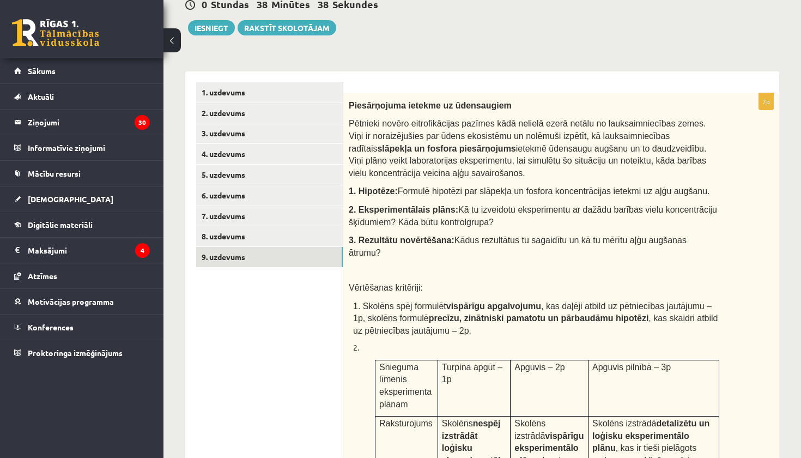
scroll to position [140, 0]
click at [334, 106] on link "2. uzdevums" at bounding box center [269, 112] width 147 height 20
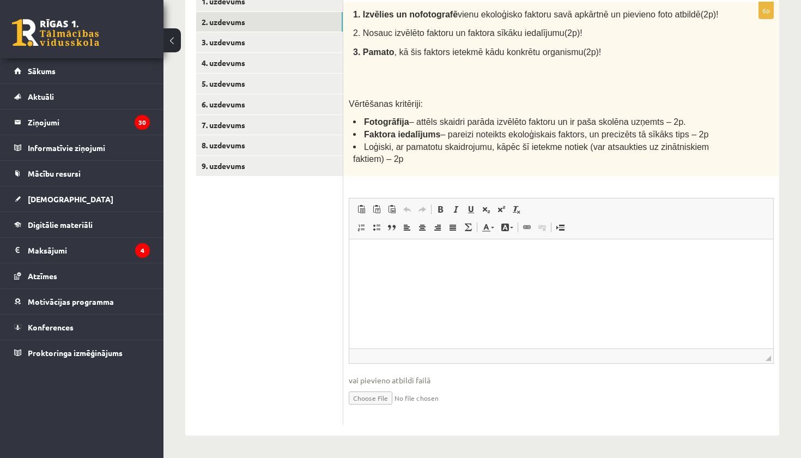
scroll to position [239, 0]
click at [382, 398] on input "file" at bounding box center [561, 397] width 425 height 22
type input "**********"
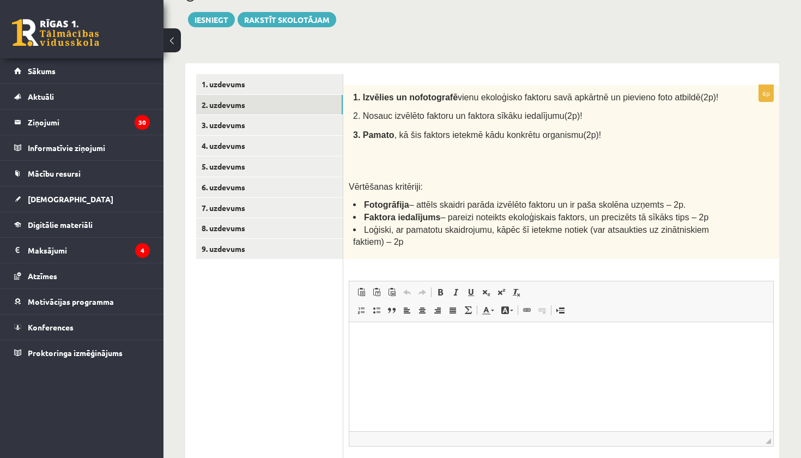
scroll to position [137, 0]
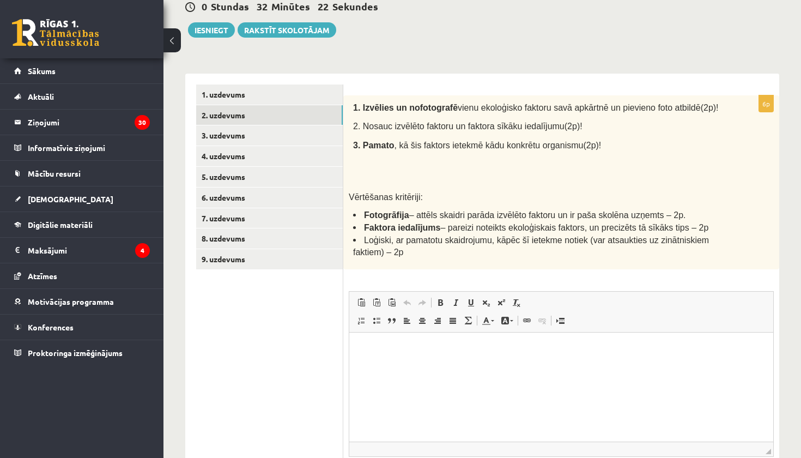
click at [187, 323] on div "1. uzdevums 2. uzdevums 3. uzdevums 4. uzdevums 5. uzdevums 6. uzdevums 7. uzde…" at bounding box center [264, 307] width 158 height 467
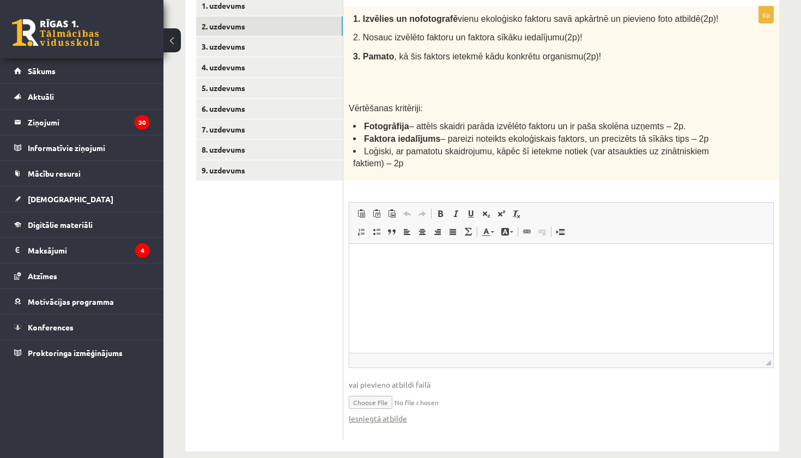
scroll to position [240, 0]
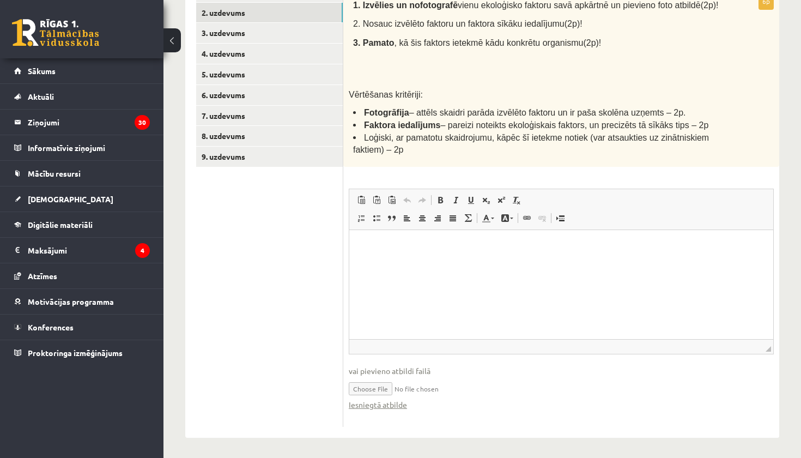
click at [465, 263] on html at bounding box center [561, 245] width 424 height 33
click at [488, 245] on p "**********" at bounding box center [561, 245] width 402 height 11
click at [543, 250] on p "**********" at bounding box center [561, 245] width 402 height 11
click at [490, 246] on p "**********" at bounding box center [561, 245] width 402 height 11
click at [533, 245] on p "**********" at bounding box center [561, 245] width 402 height 11
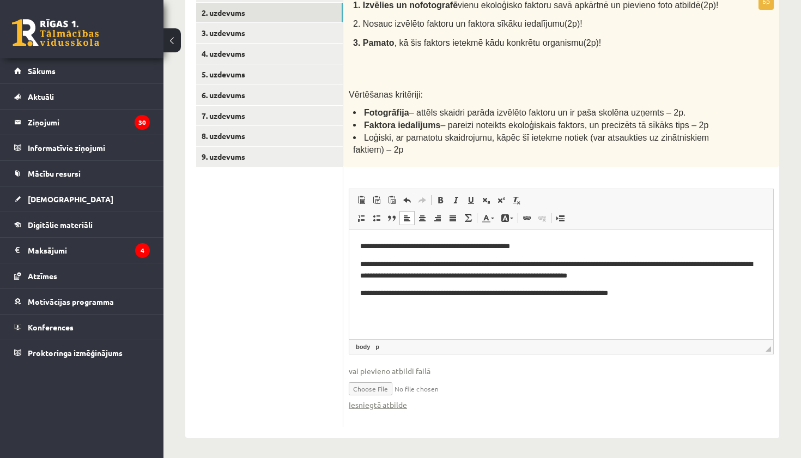
click at [409, 396] on input "file" at bounding box center [561, 388] width 425 height 22
click at [397, 395] on input "file" at bounding box center [561, 388] width 425 height 22
click at [403, 410] on link "Iesniegtā atbilde" at bounding box center [378, 404] width 58 height 11
click at [417, 397] on input "file" at bounding box center [561, 388] width 425 height 22
click at [411, 399] on input "file" at bounding box center [561, 388] width 425 height 22
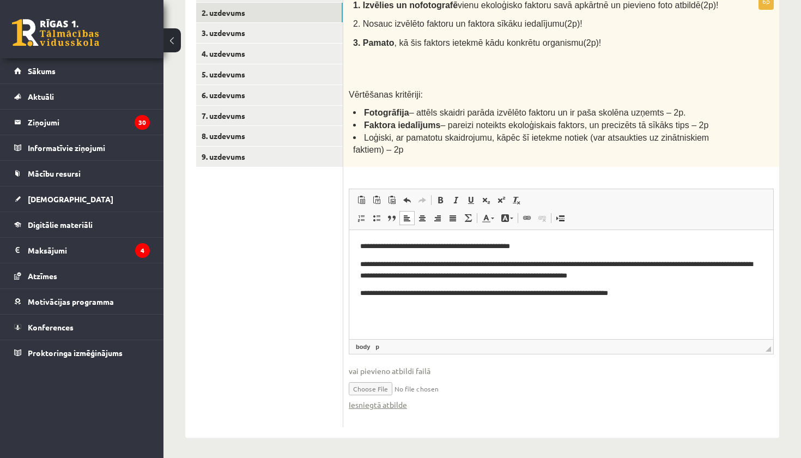
type input "**********"
click at [413, 397] on input "file" at bounding box center [561, 388] width 425 height 22
click at [398, 410] on link "Iesniegtā atbilde" at bounding box center [378, 404] width 58 height 11
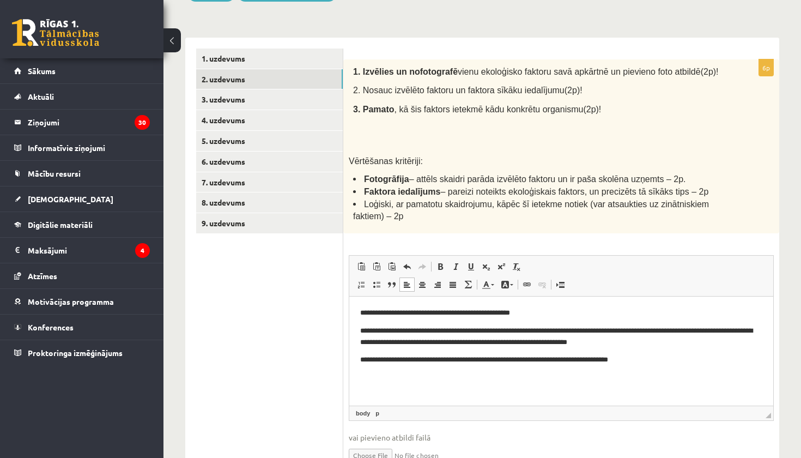
scroll to position [172, 0]
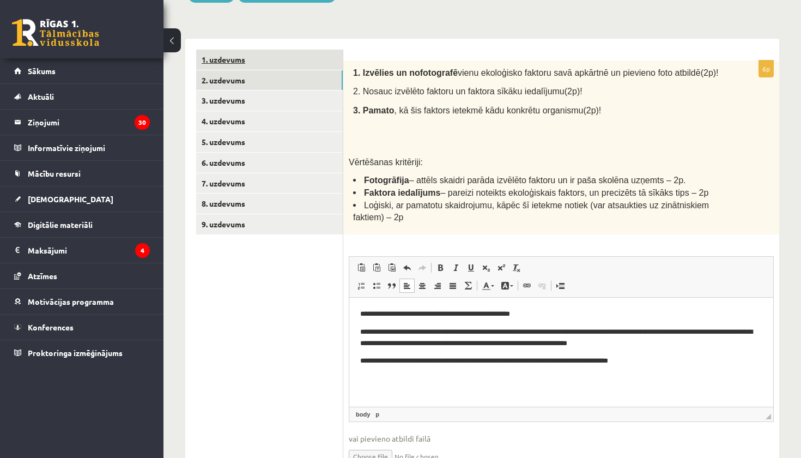
click at [278, 61] on link "1. uzdevums" at bounding box center [269, 60] width 147 height 20
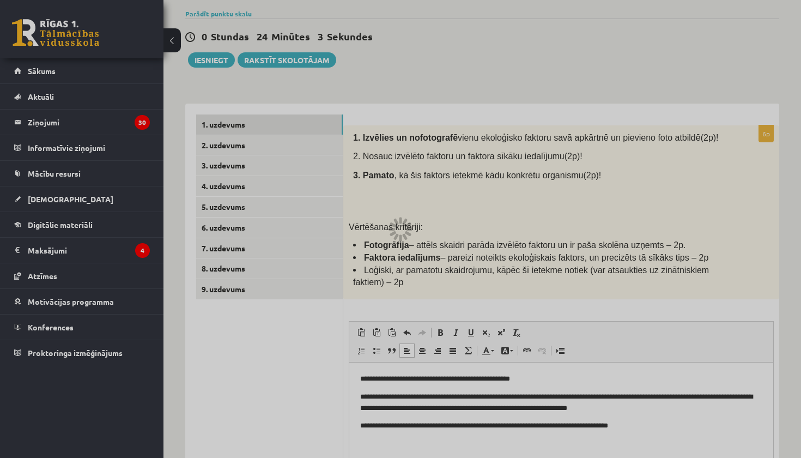
scroll to position [106, 0]
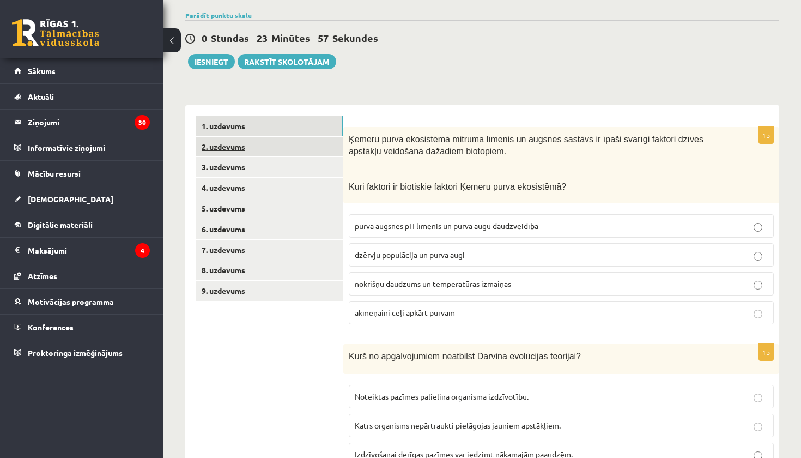
click at [326, 143] on link "2. uzdevums" at bounding box center [269, 147] width 147 height 20
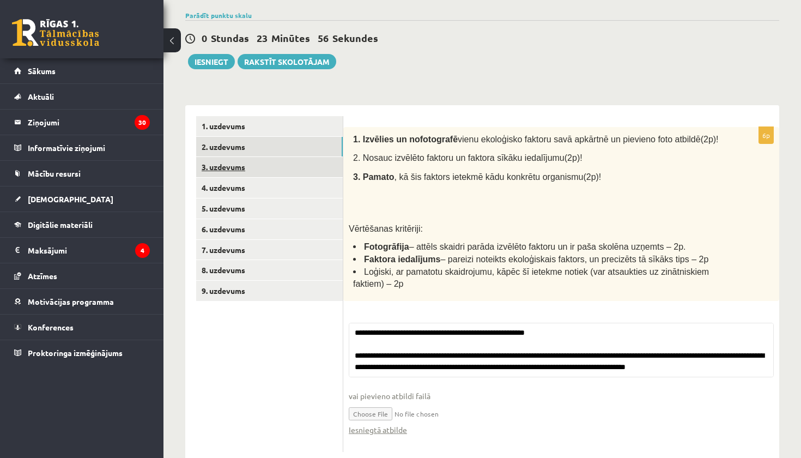
click at [321, 163] on link "3. uzdevums" at bounding box center [269, 167] width 147 height 20
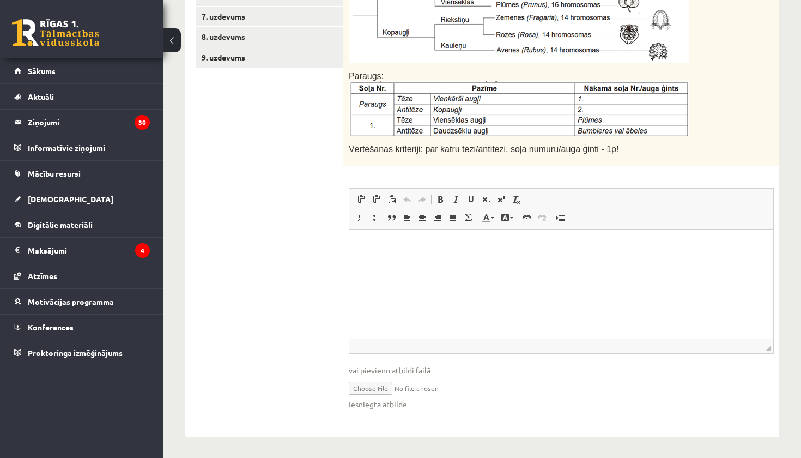
scroll to position [338, 0]
click at [389, 390] on input "file" at bounding box center [561, 388] width 425 height 22
type input "**********"
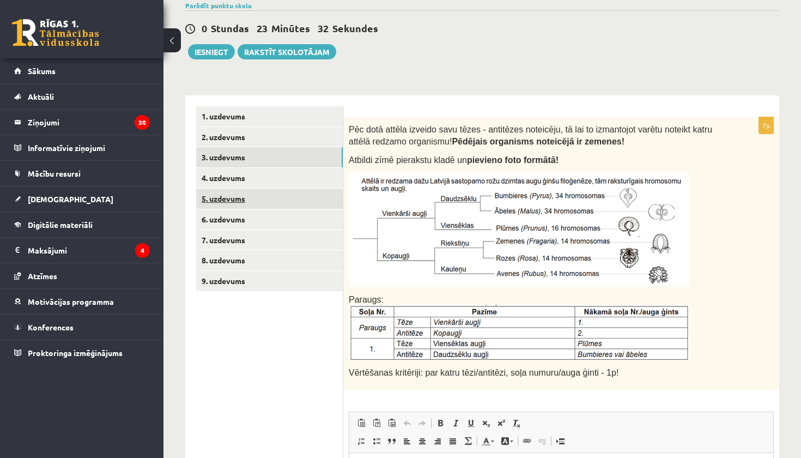
scroll to position [115, 0]
click at [257, 177] on link "4. uzdevums" at bounding box center [269, 178] width 147 height 20
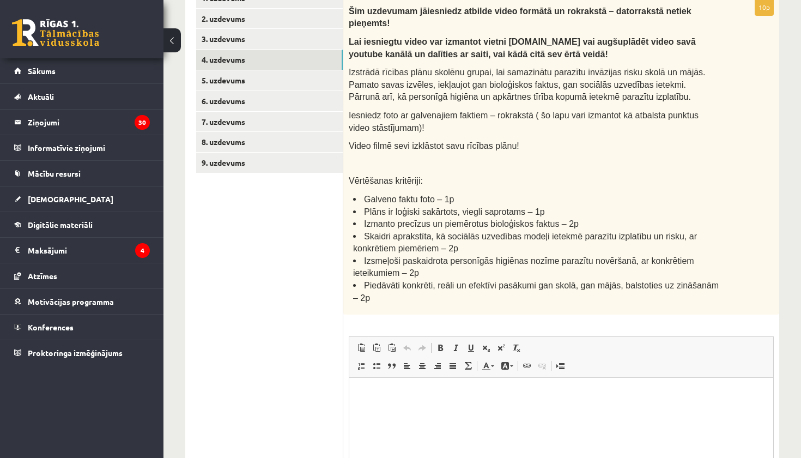
scroll to position [126, 0]
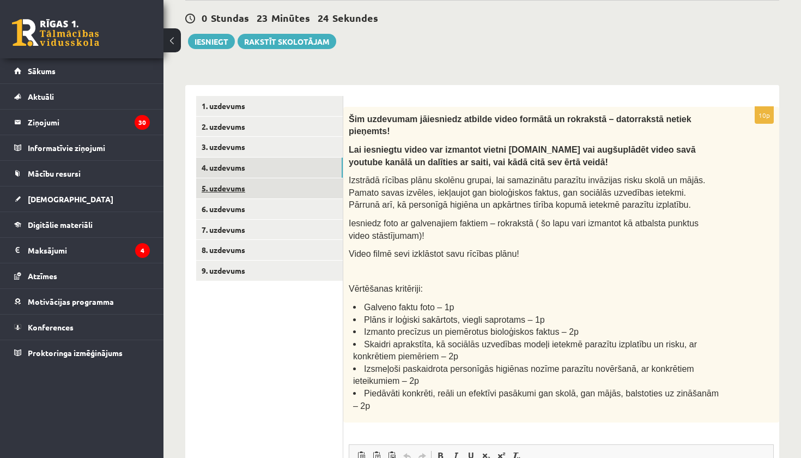
click at [332, 191] on link "5. uzdevums" at bounding box center [269, 188] width 147 height 20
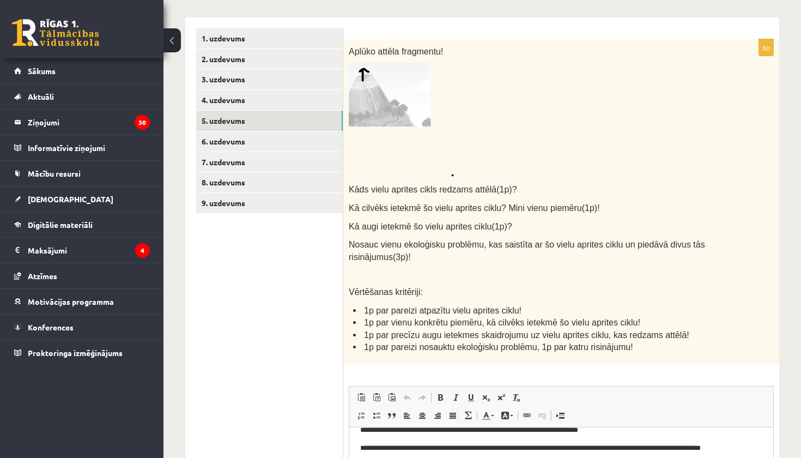
scroll to position [164, 0]
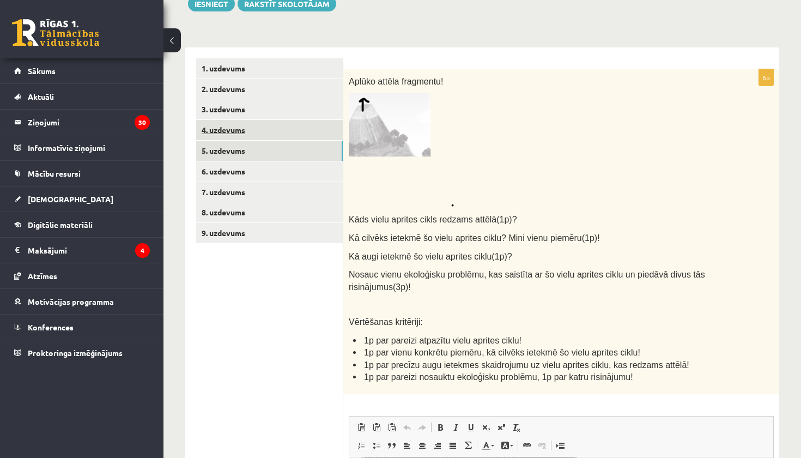
click at [284, 129] on link "4. uzdevums" at bounding box center [269, 130] width 147 height 20
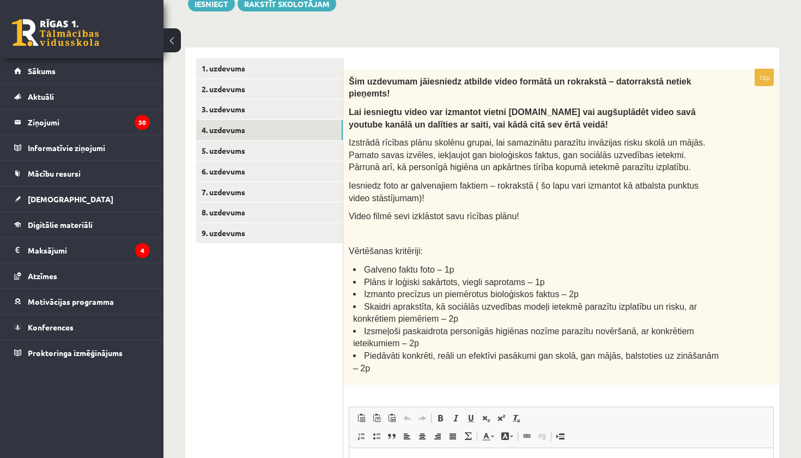
scroll to position [0, 0]
click at [302, 172] on link "6. uzdevums" at bounding box center [269, 171] width 147 height 20
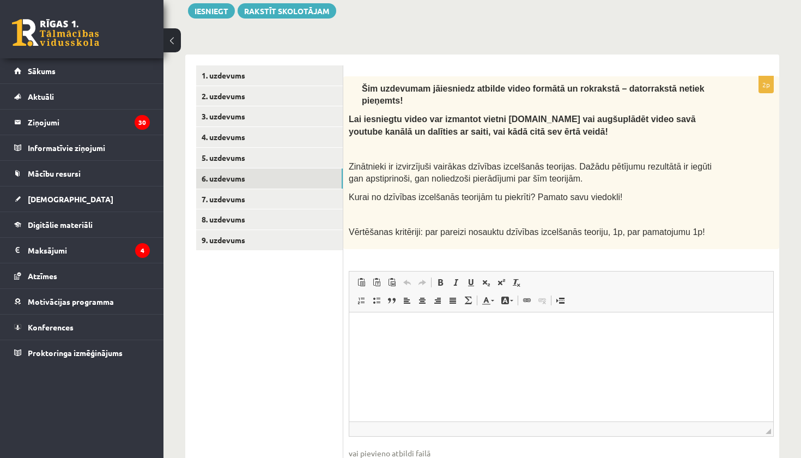
scroll to position [156, 0]
click at [307, 203] on link "7. uzdevums" at bounding box center [269, 200] width 147 height 20
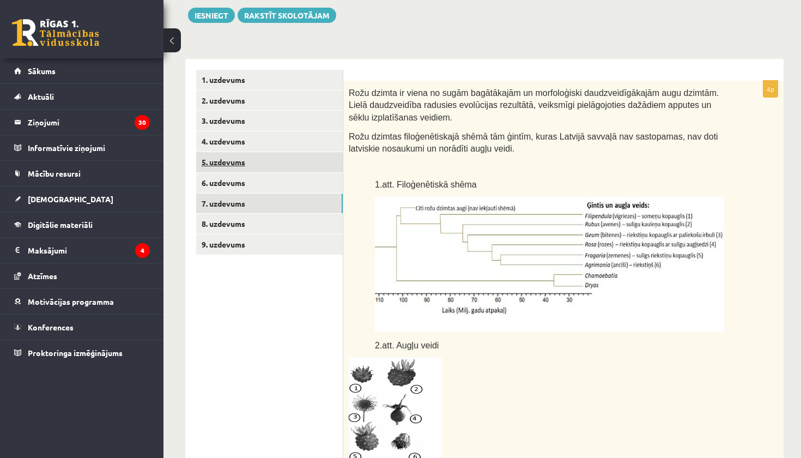
scroll to position [159, 0]
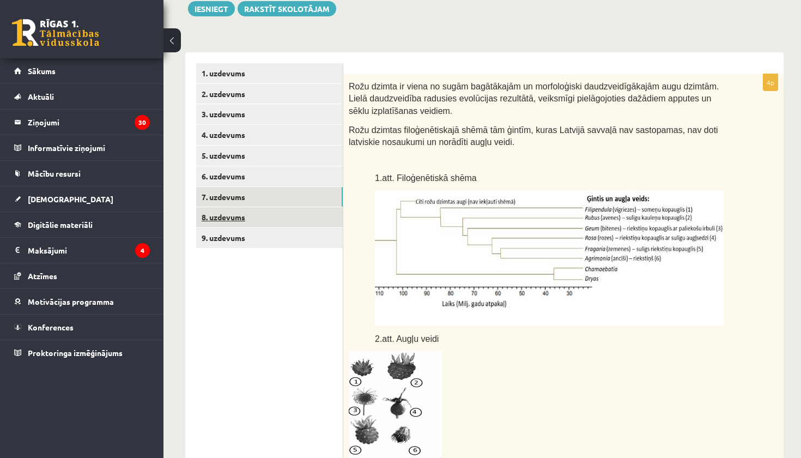
click at [329, 207] on link "8. uzdevums" at bounding box center [269, 217] width 147 height 20
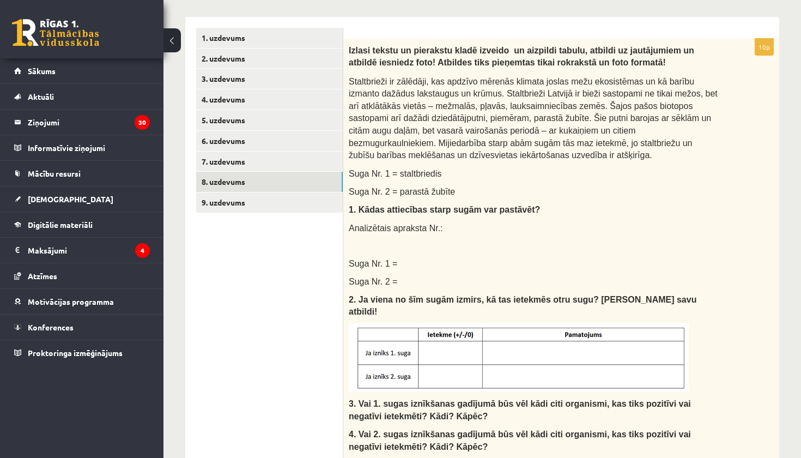
scroll to position [186, 0]
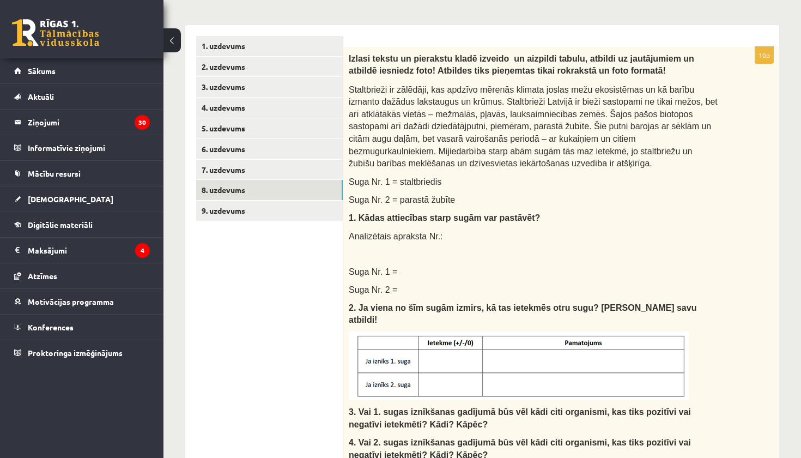
click at [322, 217] on ul "1. uzdevums 2. uzdevums 3. uzdevums 4. uzdevums 5. uzdevums 6. uzdevums 7. uzde…" at bounding box center [269, 439] width 147 height 806
click at [328, 206] on link "9. uzdevums" at bounding box center [269, 211] width 147 height 20
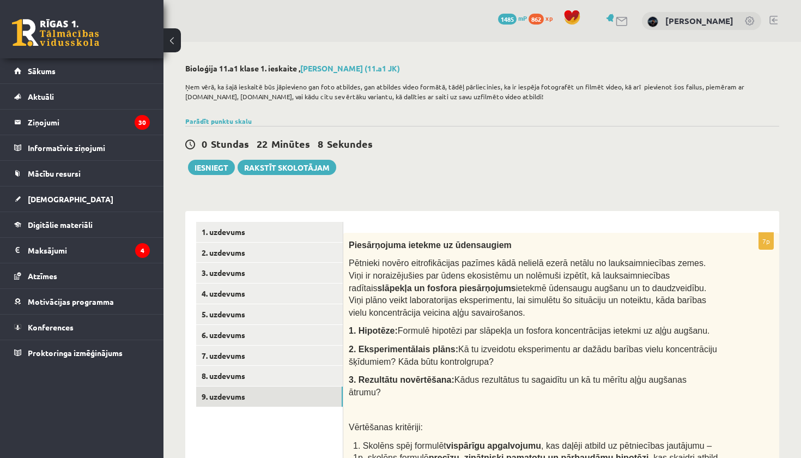
scroll to position [0, 0]
click at [324, 374] on link "8. uzdevums" at bounding box center [269, 376] width 147 height 20
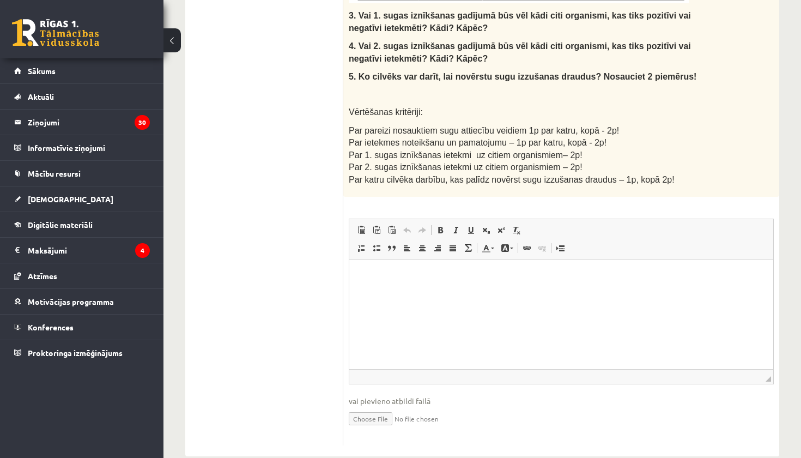
scroll to position [582, 0]
click at [374, 407] on input "file" at bounding box center [561, 418] width 425 height 22
type input "**********"
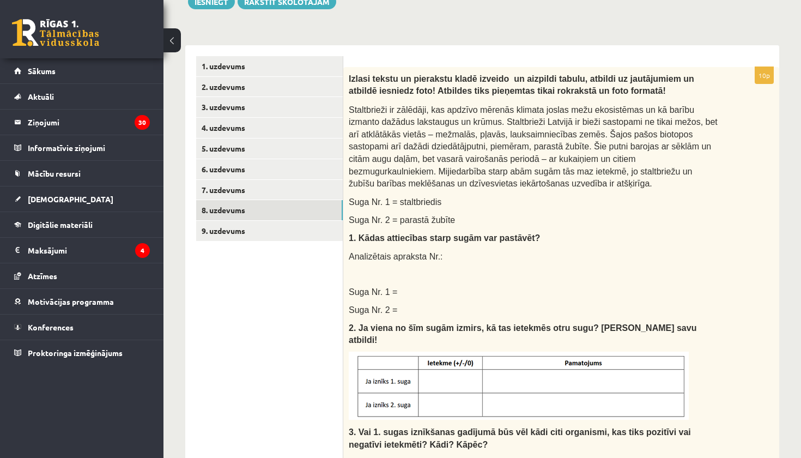
scroll to position [156, 0]
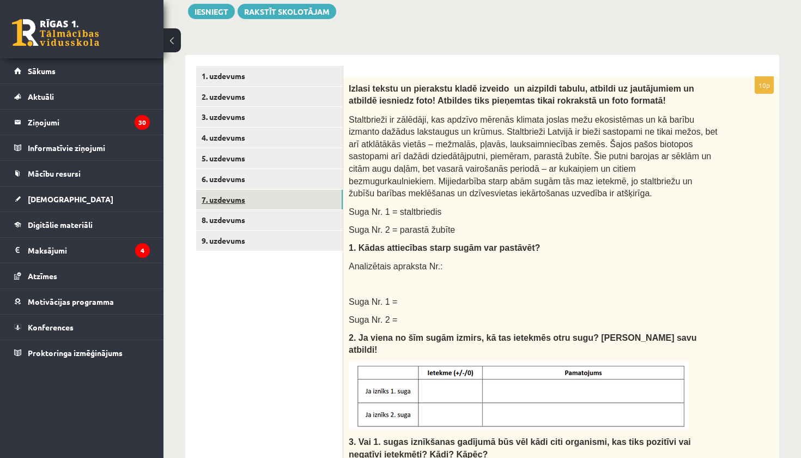
click at [295, 197] on link "7. uzdevums" at bounding box center [269, 200] width 147 height 20
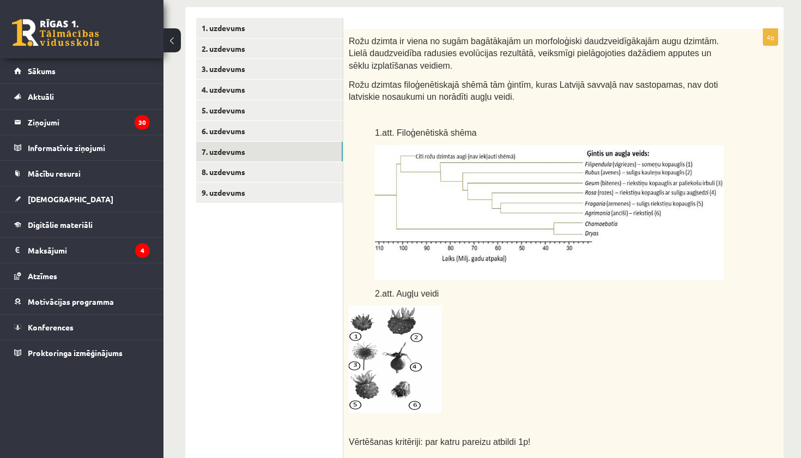
scroll to position [73, 0]
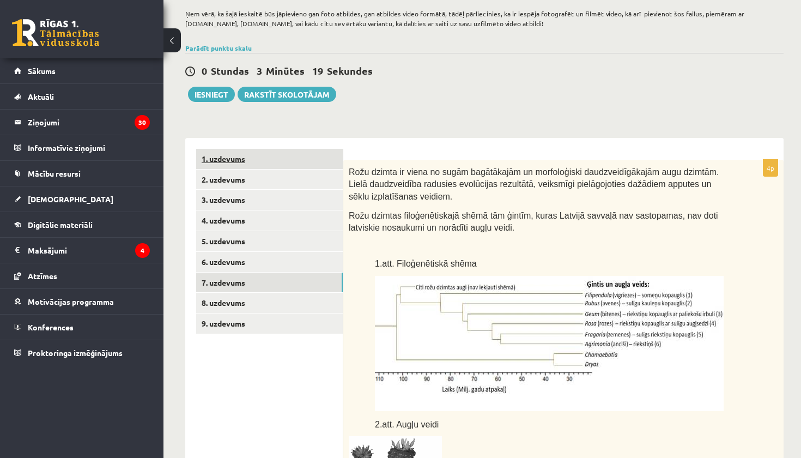
click at [295, 164] on link "1. uzdevums" at bounding box center [269, 159] width 147 height 20
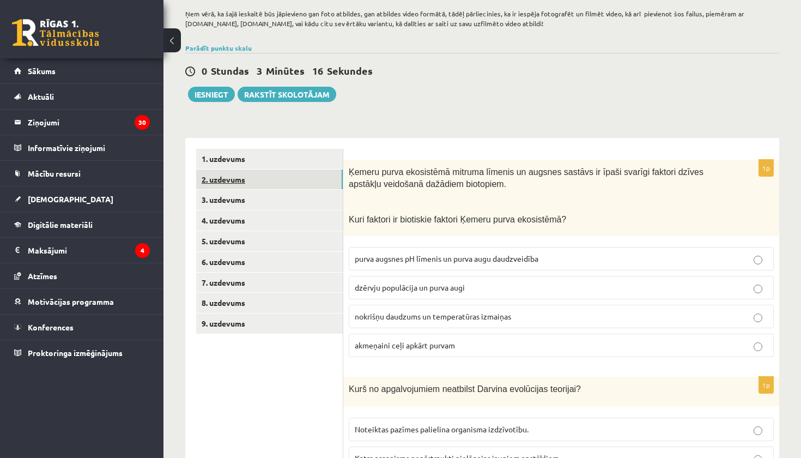
click at [340, 173] on link "2. uzdevums" at bounding box center [269, 180] width 147 height 20
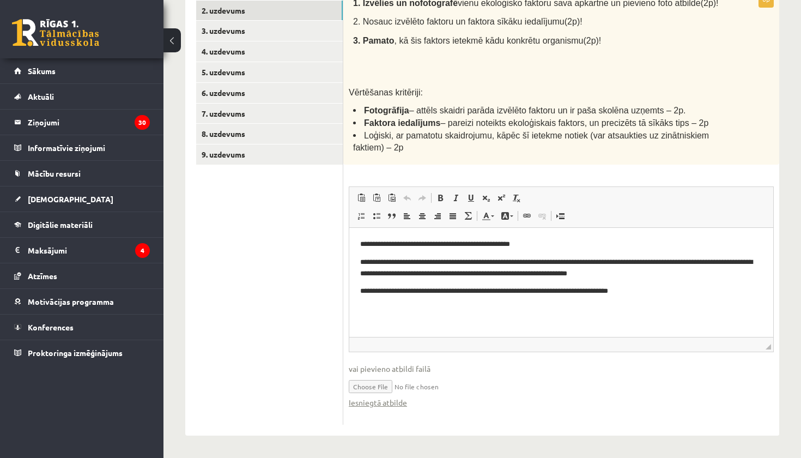
scroll to position [250, 0]
click at [385, 386] on input "file" at bounding box center [561, 385] width 425 height 22
type input "**********"
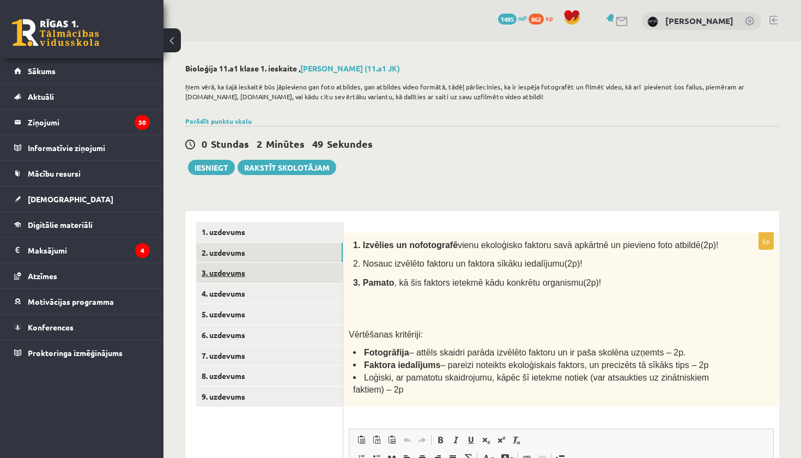
scroll to position [0, 0]
click at [331, 269] on link "3. uzdevums" at bounding box center [269, 273] width 147 height 20
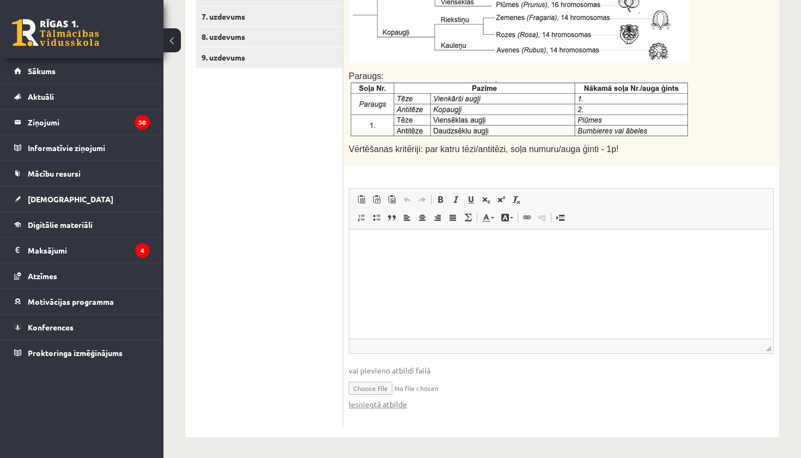
scroll to position [338, 0]
click at [377, 402] on link "Iesniegtā atbilde" at bounding box center [378, 404] width 58 height 11
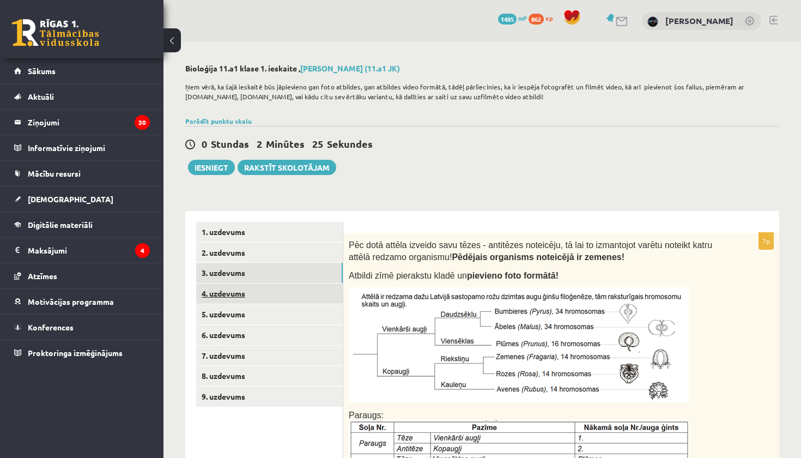
scroll to position [0, 0]
click at [322, 298] on link "4. uzdevums" at bounding box center [269, 293] width 147 height 20
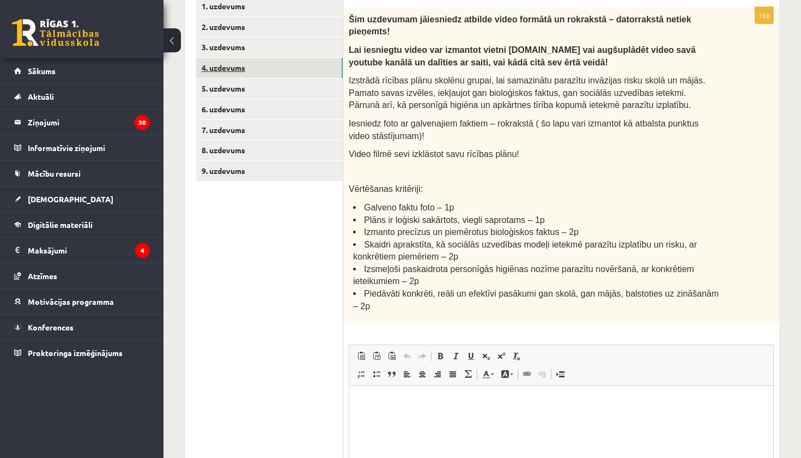
scroll to position [181, 0]
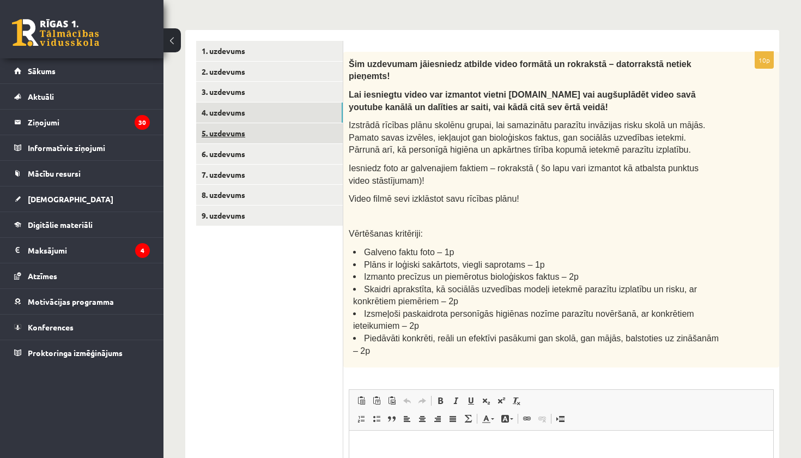
click at [299, 128] on link "5. uzdevums" at bounding box center [269, 133] width 147 height 20
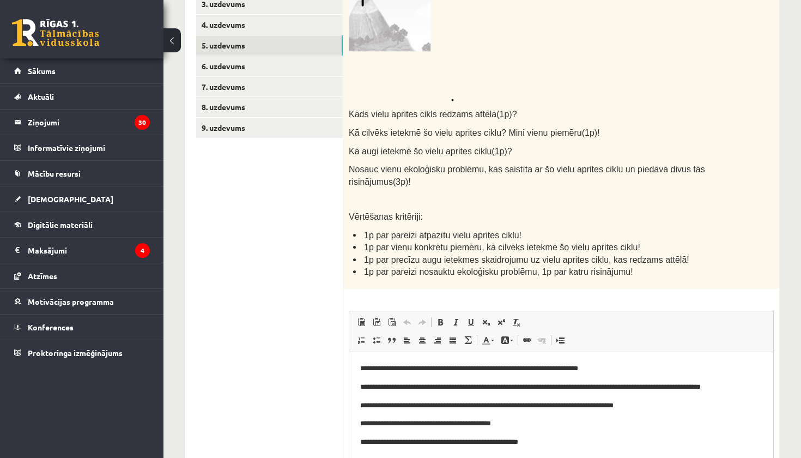
scroll to position [0, 0]
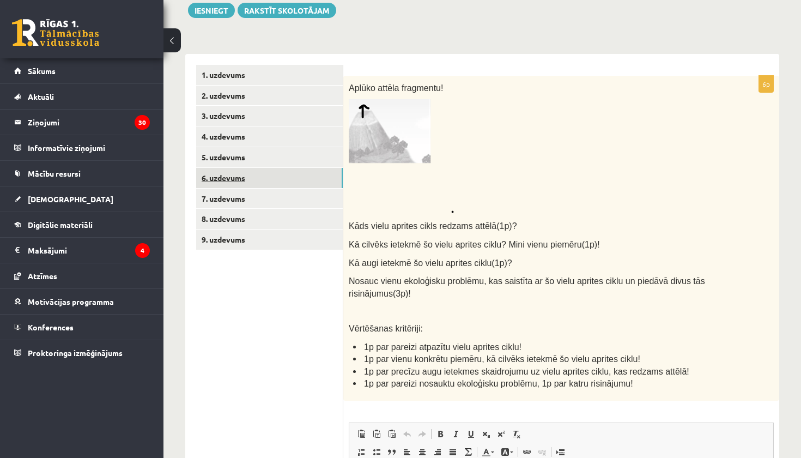
click at [327, 185] on link "6. uzdevums" at bounding box center [269, 178] width 147 height 20
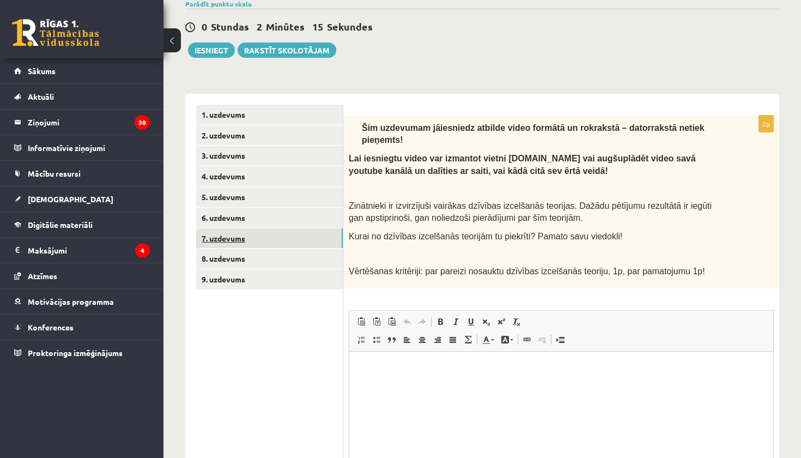
click at [319, 244] on link "7. uzdevums" at bounding box center [269, 238] width 147 height 20
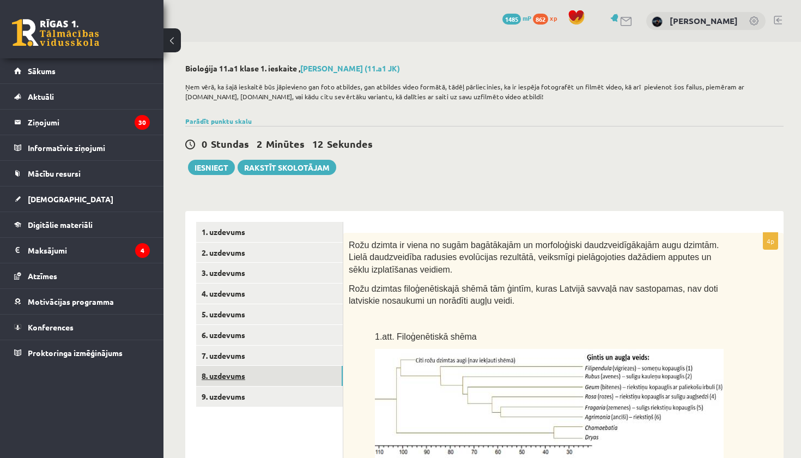
click at [299, 378] on link "8. uzdevums" at bounding box center [269, 376] width 147 height 20
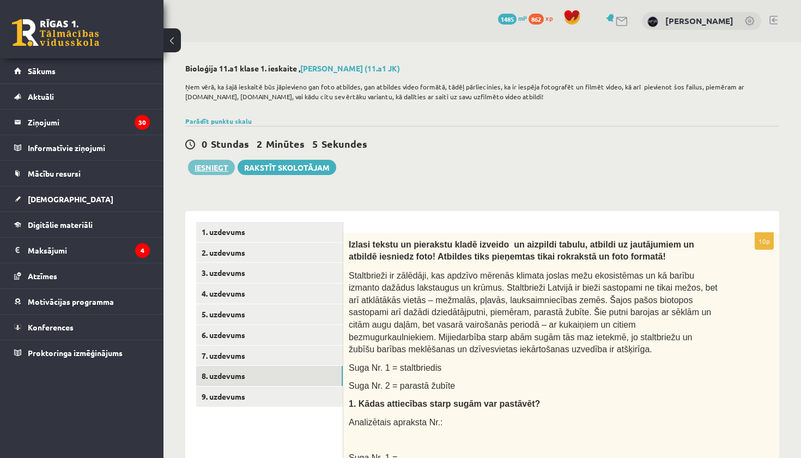
click at [214, 173] on button "Iesniegt" at bounding box center [211, 167] width 47 height 15
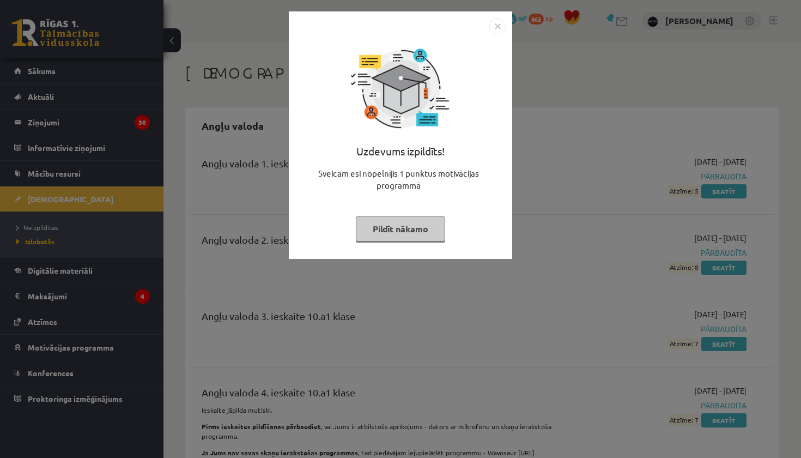
click at [421, 226] on button "Pildīt nākamo" at bounding box center [400, 228] width 89 height 25
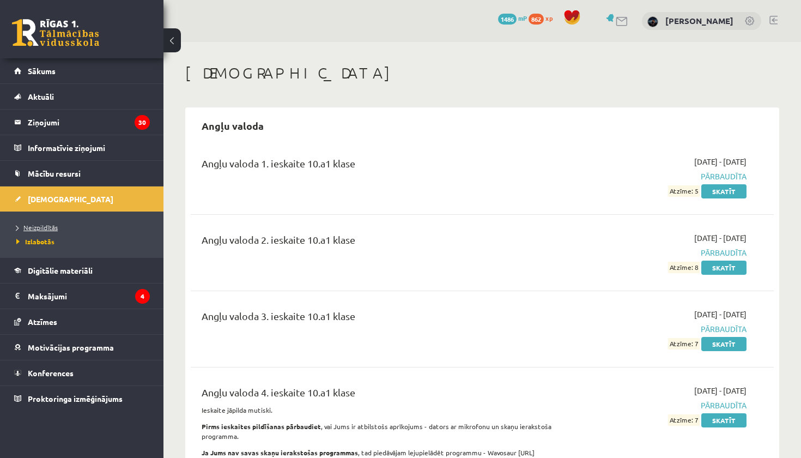
click at [52, 222] on link "Neizpildītās" at bounding box center [84, 227] width 136 height 10
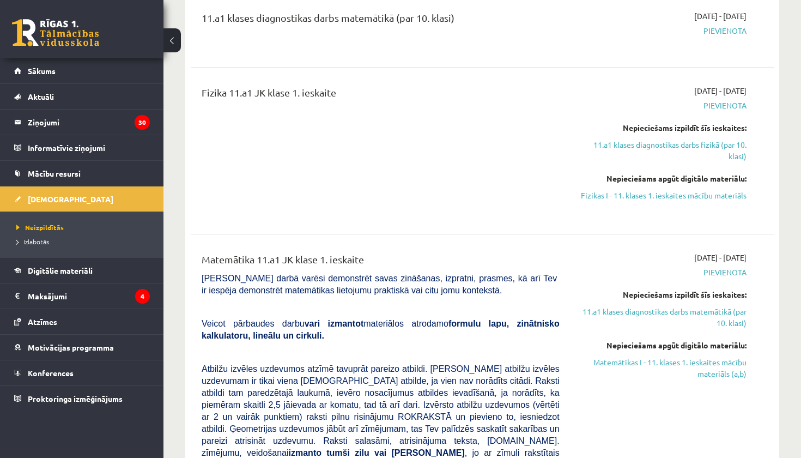
scroll to position [349, 0]
